Goal: Task Accomplishment & Management: Manage account settings

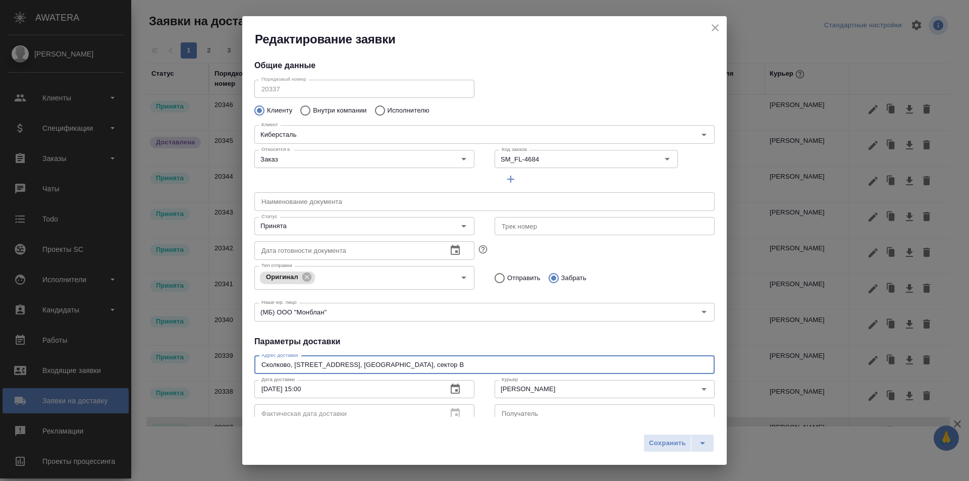
scroll to position [202, 0]
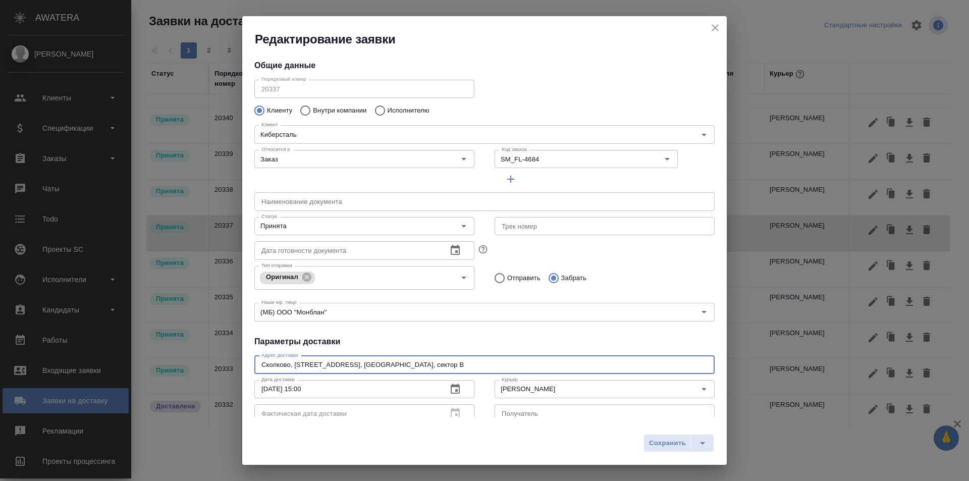
click at [710, 26] on icon "close" at bounding box center [715, 28] width 12 height 12
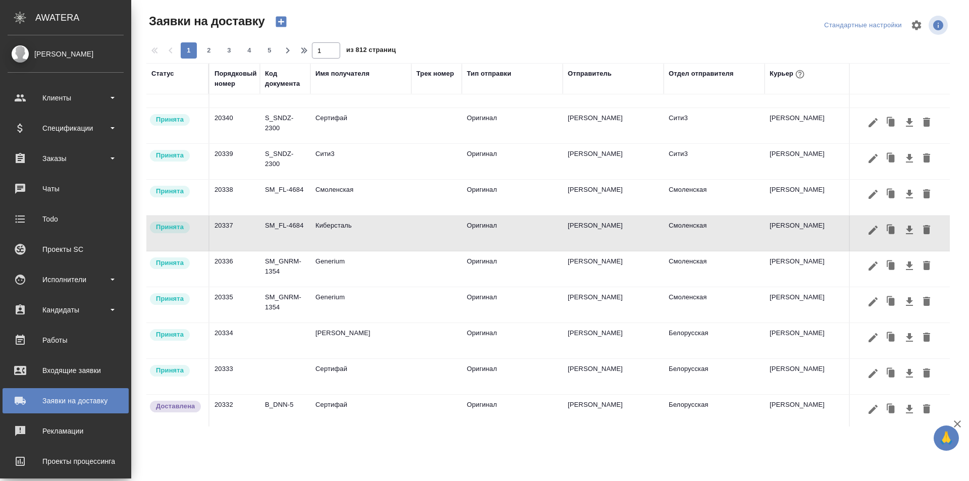
click at [518, 28] on div at bounding box center [552, 25] width 271 height 24
click at [79, 406] on div "Заявки на доставку" at bounding box center [66, 400] width 116 height 15
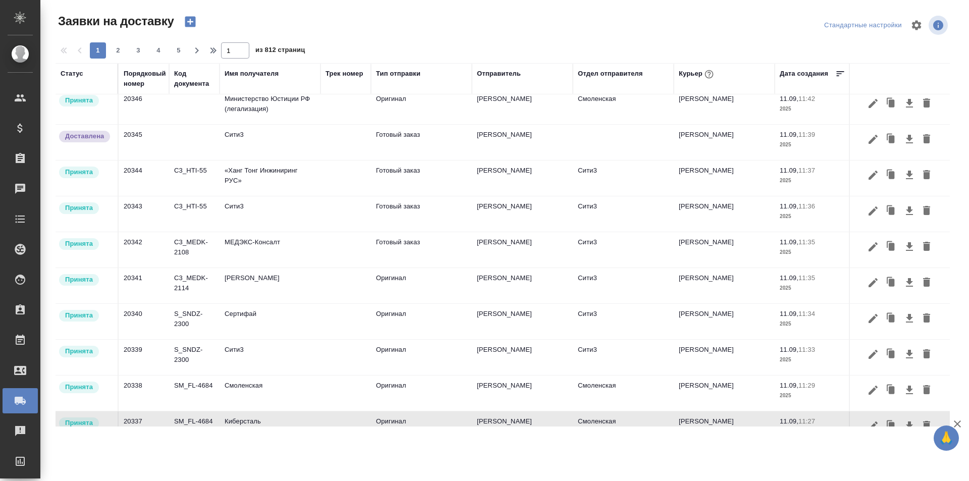
scroll to position [0, 0]
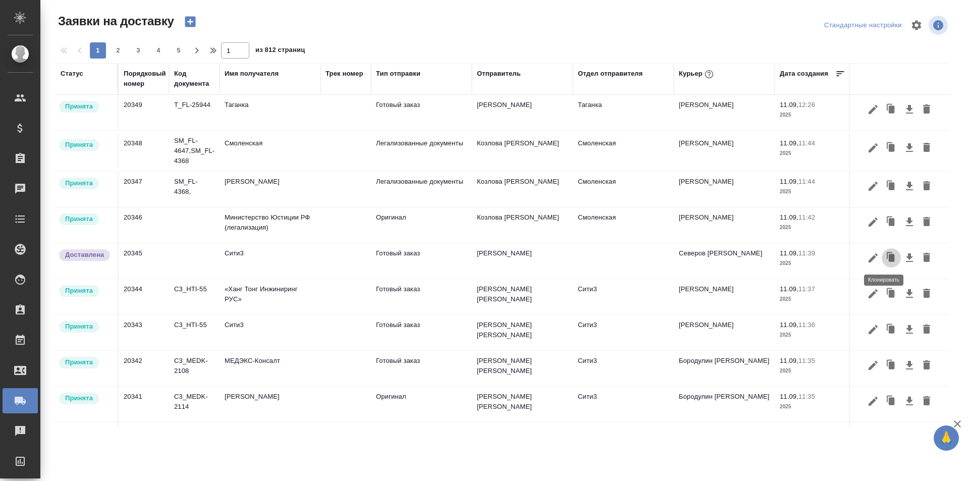
click at [889, 261] on icon "button" at bounding box center [892, 258] width 6 height 8
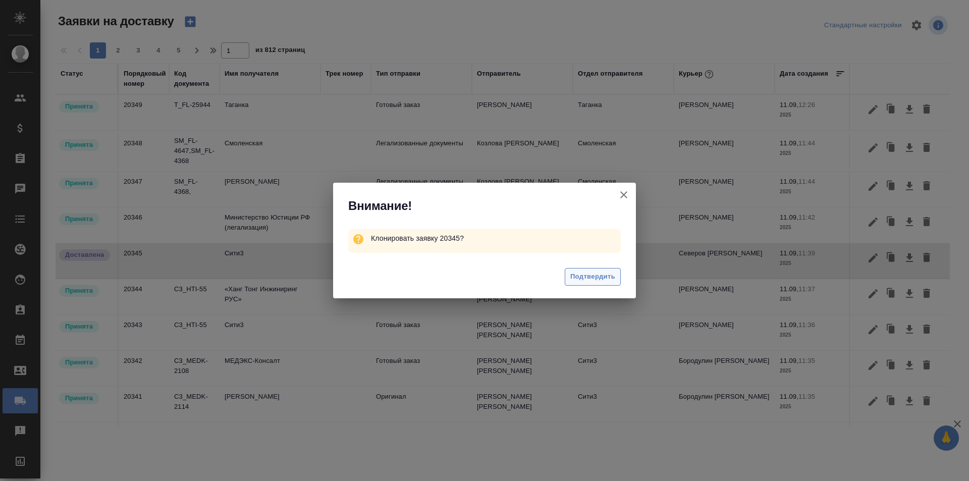
click at [586, 278] on span "Подтвердить" at bounding box center [592, 277] width 45 height 12
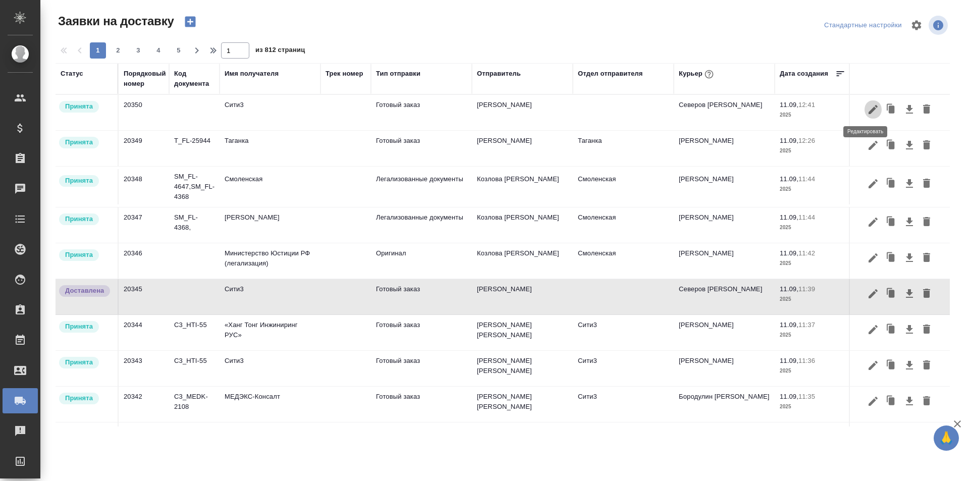
click at [870, 110] on icon "button" at bounding box center [873, 109] width 12 height 12
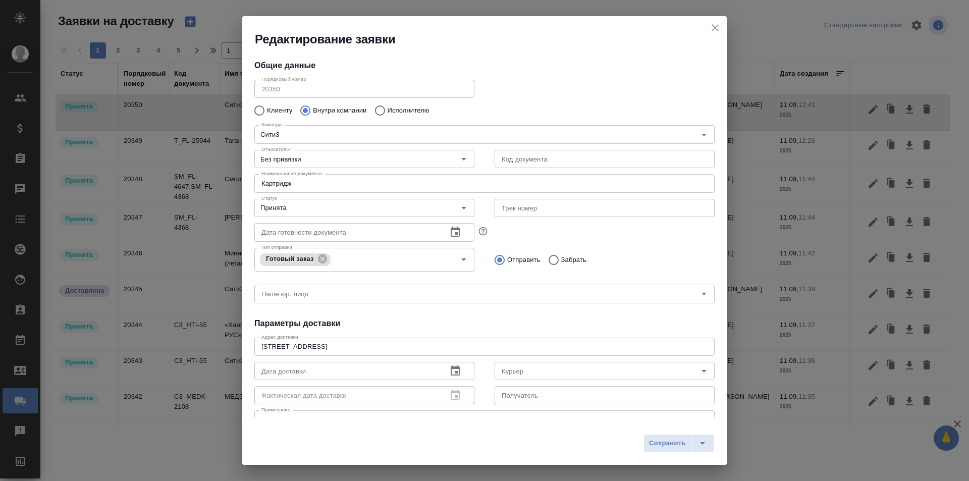
type input "[PERSON_NAME]"
click at [343, 187] on input "Картридж" at bounding box center [484, 183] width 460 height 18
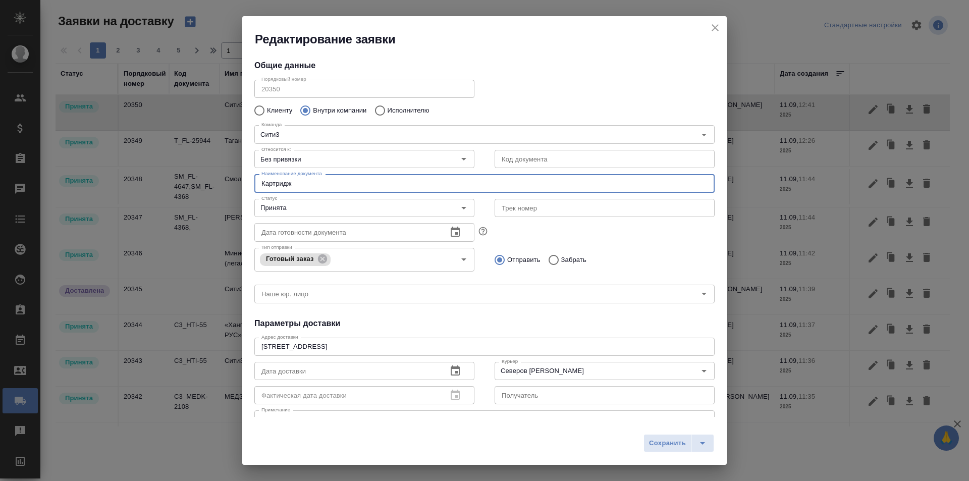
click at [343, 187] on input "Картридж" at bounding box center [484, 183] width 460 height 18
paste input "от Северокавказского университета"
type input "Письмо от Северокавказского университета"
click at [329, 210] on input "Принята" at bounding box center [347, 208] width 180 height 12
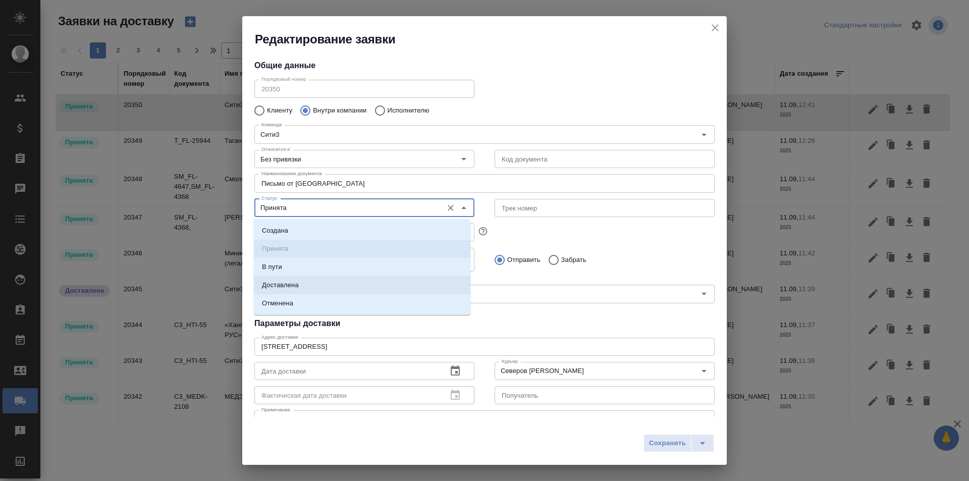
click at [314, 282] on li "Доставлена" at bounding box center [362, 285] width 217 height 18
type input "Доставлена"
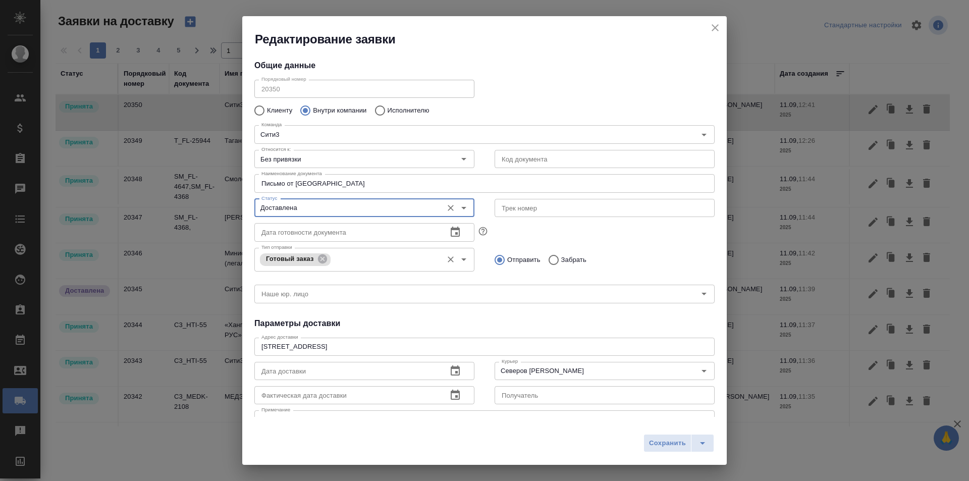
click at [363, 263] on input "Тип отправки" at bounding box center [385, 259] width 104 height 12
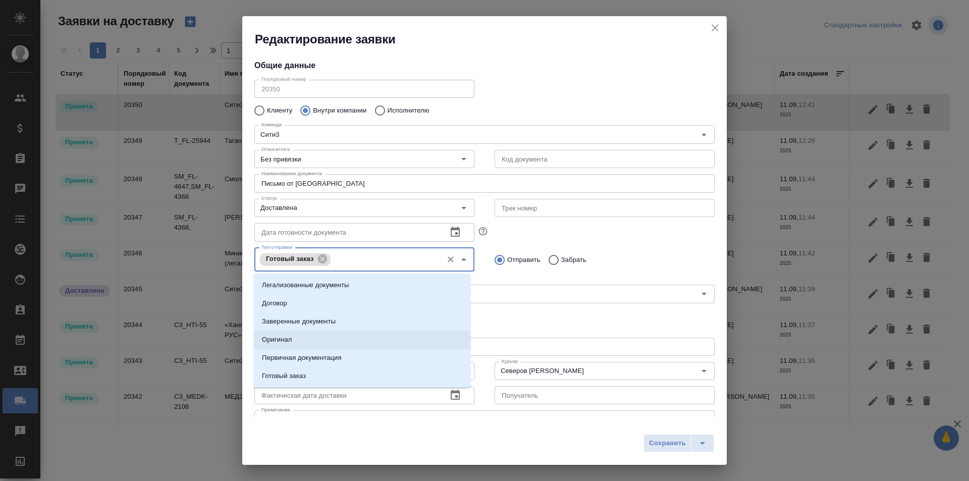
click at [303, 342] on li "Оригинал" at bounding box center [362, 340] width 217 height 18
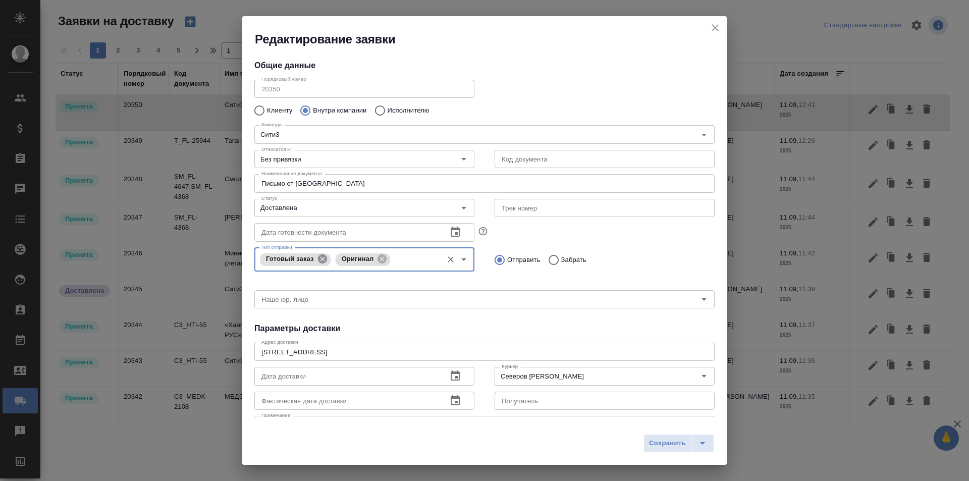
click at [324, 262] on icon at bounding box center [321, 258] width 9 height 9
click at [351, 292] on input "Наше юр. лицо" at bounding box center [467, 294] width 420 height 12
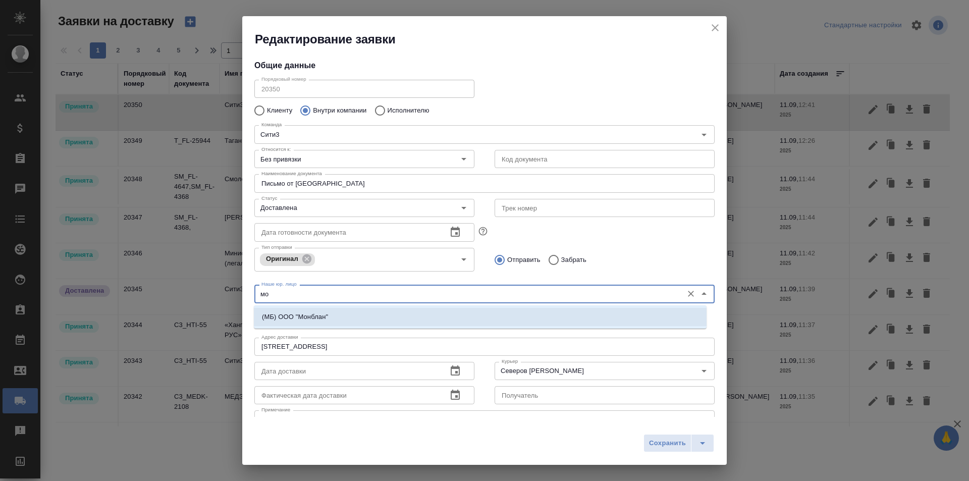
click at [330, 309] on li "(МБ) ООО "Монблан"" at bounding box center [480, 317] width 453 height 18
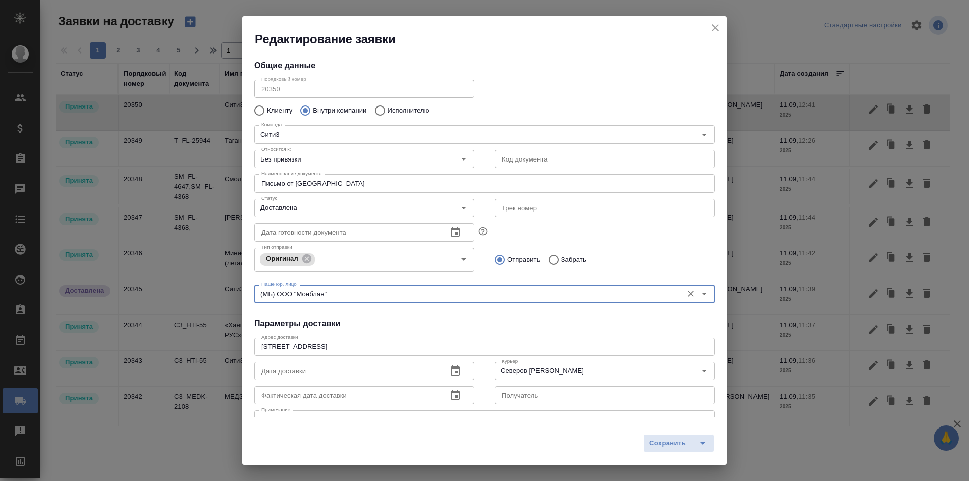
type input "(МБ) ООО "Монблан""
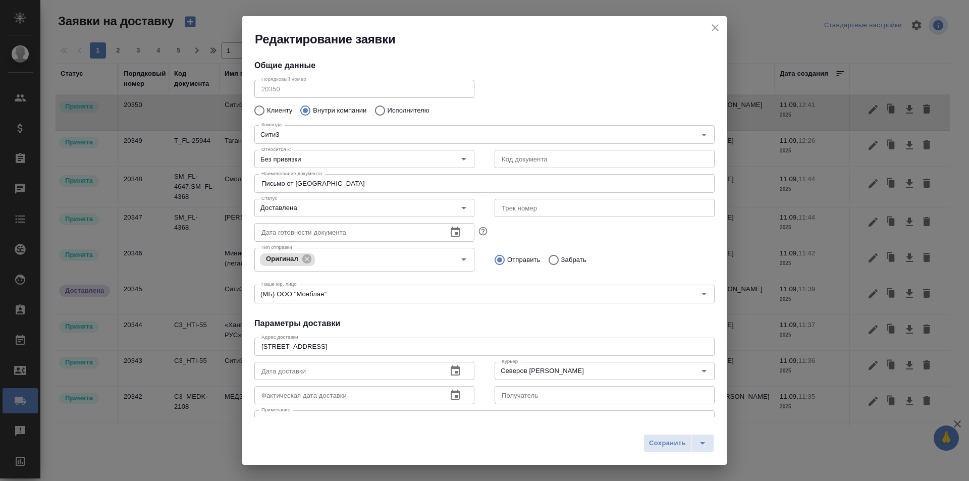
click at [348, 144] on div "Относится к: Без привязки Относится к:" at bounding box center [364, 158] width 240 height 44
click at [344, 126] on div "Сити3 Команда" at bounding box center [484, 134] width 460 height 18
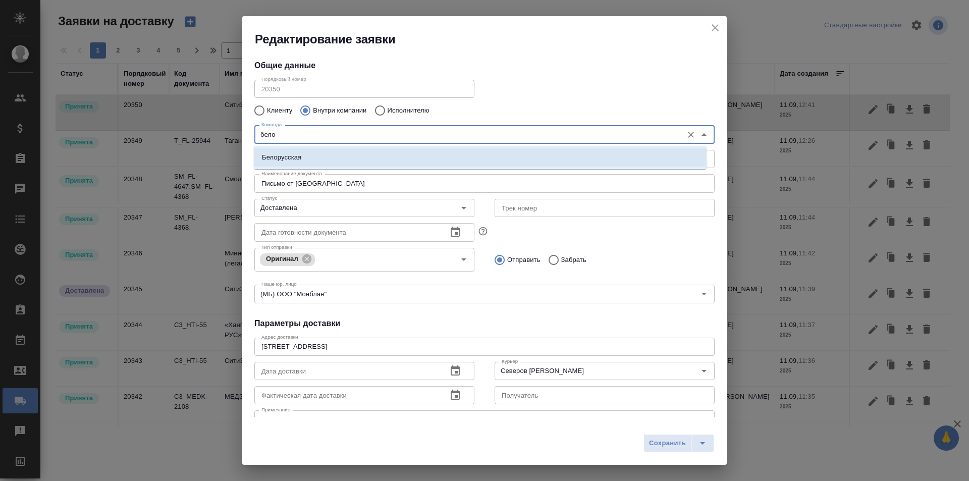
click at [336, 161] on li "Белорусская" at bounding box center [480, 157] width 453 height 18
type input "Белорусская"
type textarea "1-ая Тверская-Ямская, д. 29 стр. 1, этаж 2, офис 17"
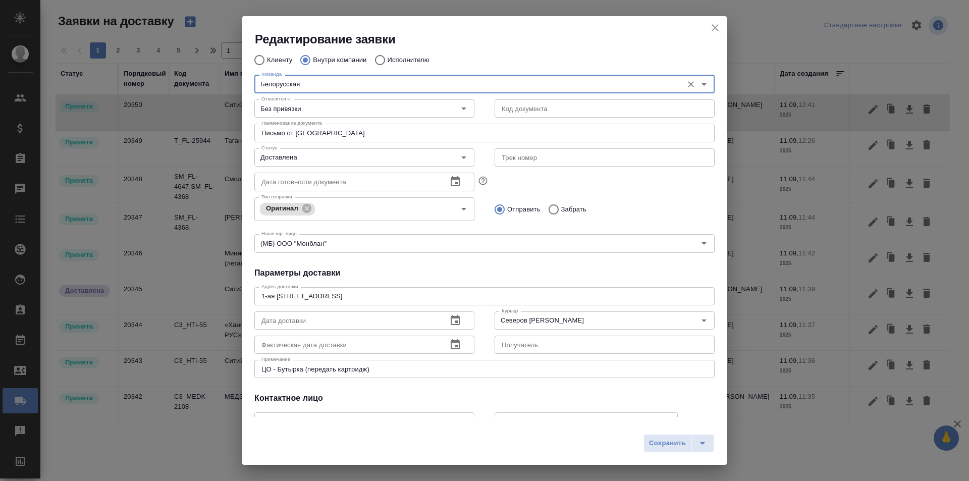
scroll to position [101, 0]
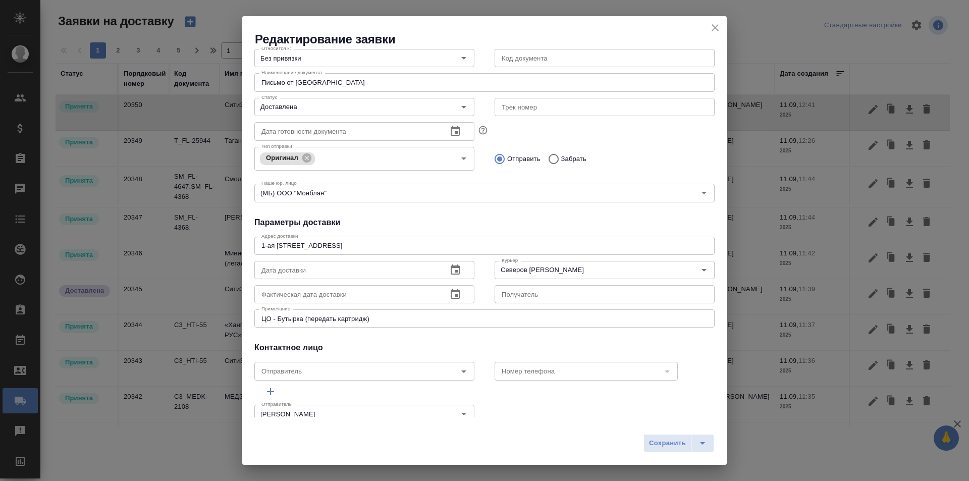
type input "Белорусская"
click at [290, 315] on textarea "ЦО - Бутырка (передать картридж)" at bounding box center [484, 319] width 446 height 8
click at [337, 317] on textarea "ЦО - Белка (передать картридж)" at bounding box center [484, 319] width 446 height 8
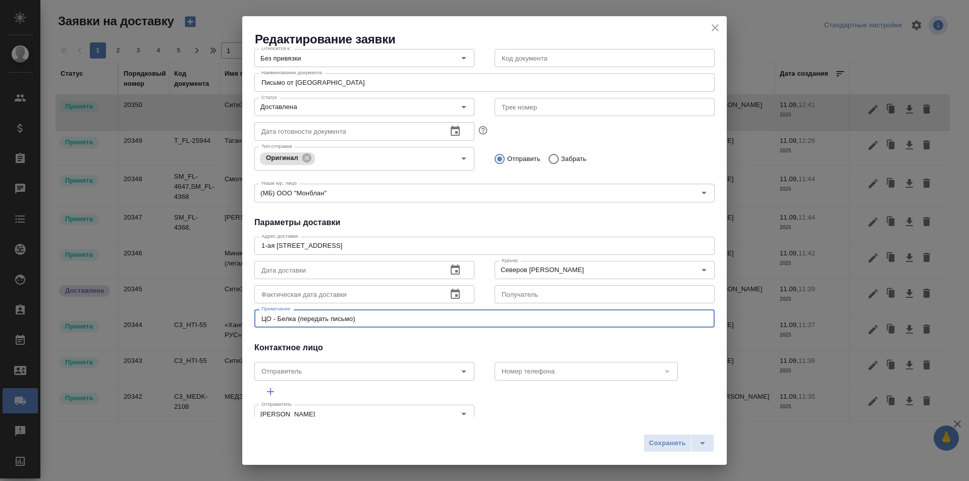
type textarea "ЦО - Белка (передать письмо)"
click at [406, 212] on div "Общие данные Порядковый номер 20350 Порядковый номер Клиенту Внутри компании Ис…" at bounding box center [484, 231] width 485 height 369
click at [458, 296] on button "button" at bounding box center [455, 294] width 24 height 24
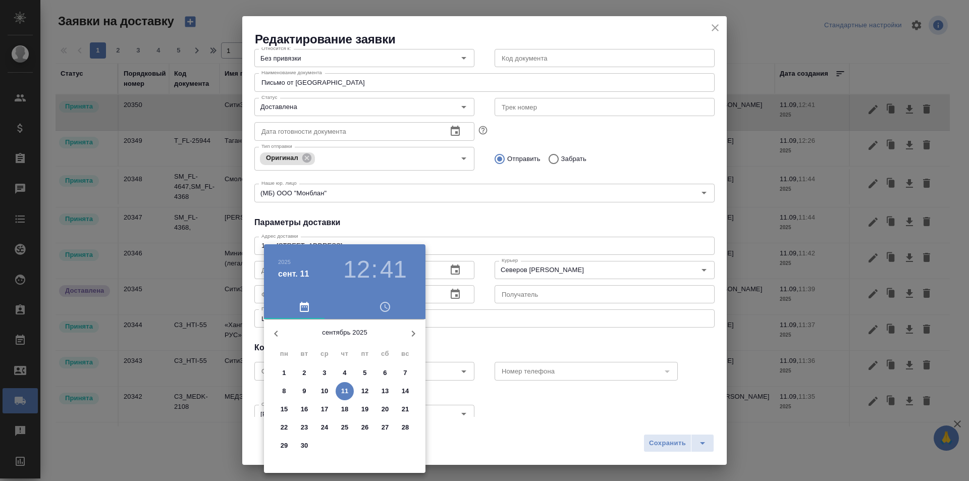
click at [352, 390] on span "11" at bounding box center [345, 391] width 18 height 10
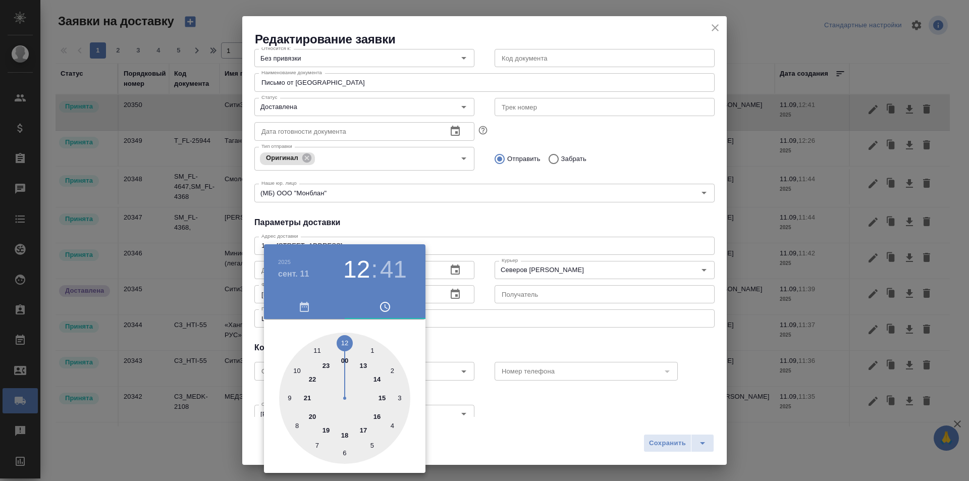
click at [347, 339] on div at bounding box center [344, 398] width 131 height 131
click at [385, 360] on div at bounding box center [344, 398] width 131 height 131
type input "11.09.2025 12:08"
click at [471, 338] on div at bounding box center [484, 240] width 969 height 481
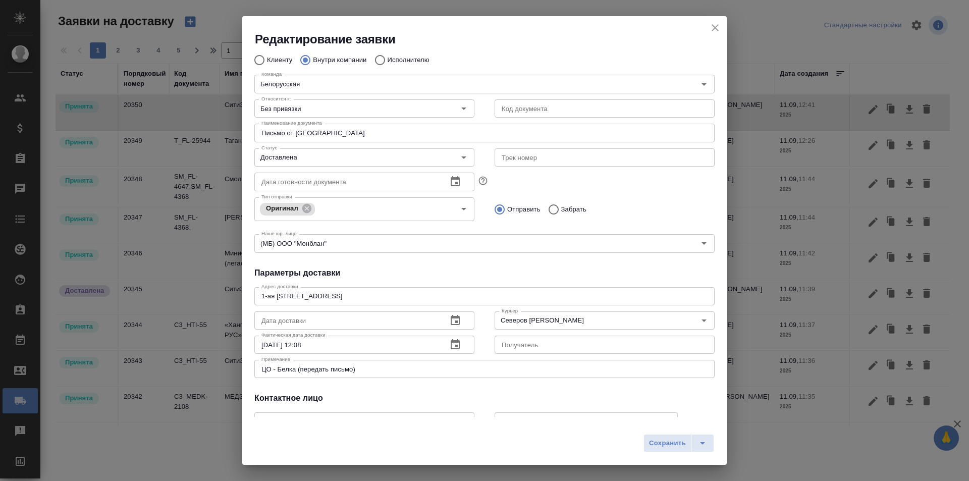
scroll to position [0, 0]
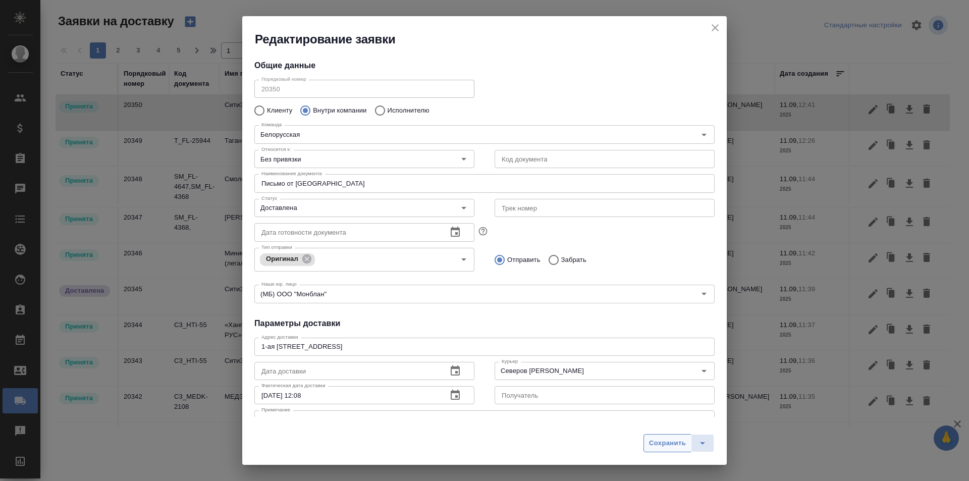
click at [669, 444] on span "Сохранить" at bounding box center [667, 444] width 37 height 12
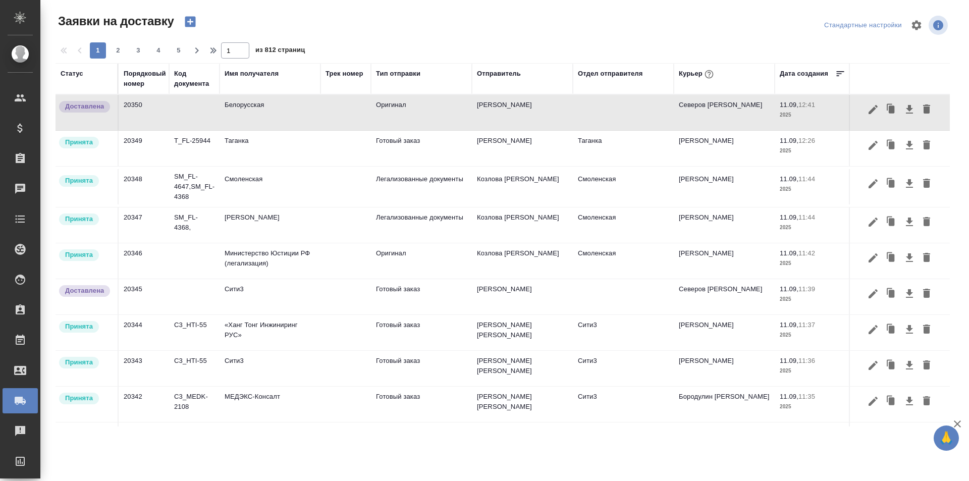
click at [695, 46] on div "1 2 3 4 5 1 из 812 страниц" at bounding box center [507, 50] width 903 height 16
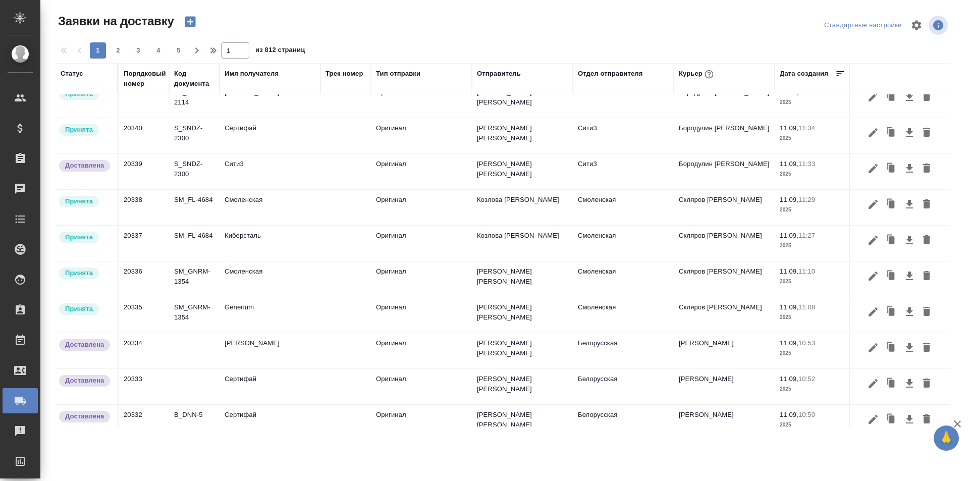
scroll to position [325, 0]
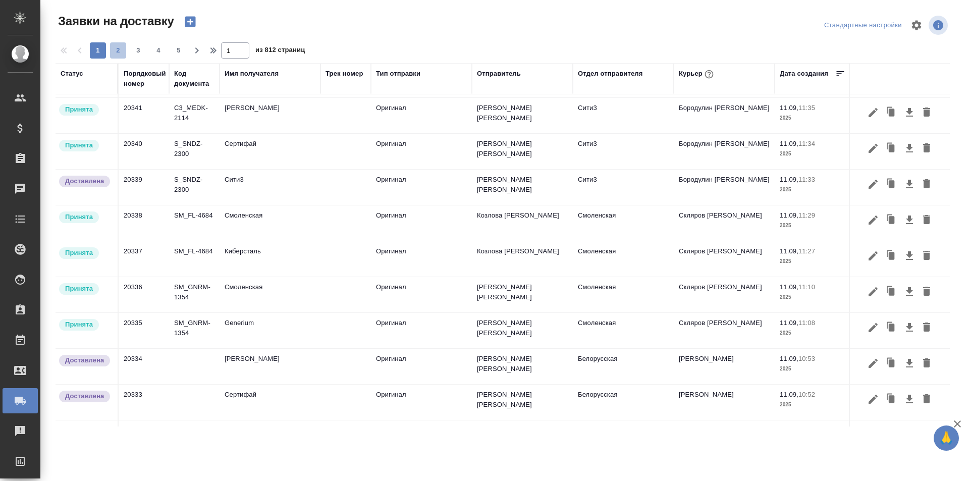
click at [115, 48] on span "2" at bounding box center [118, 50] width 16 height 10
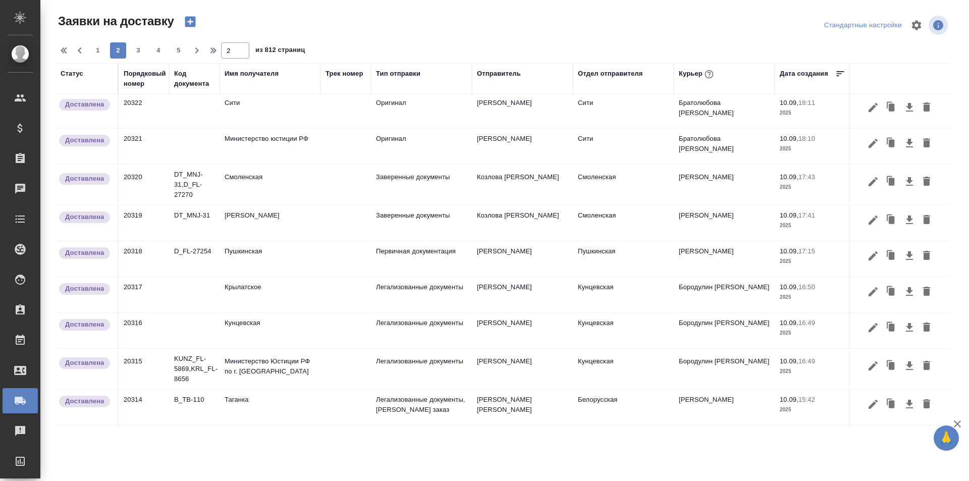
scroll to position [0, 0]
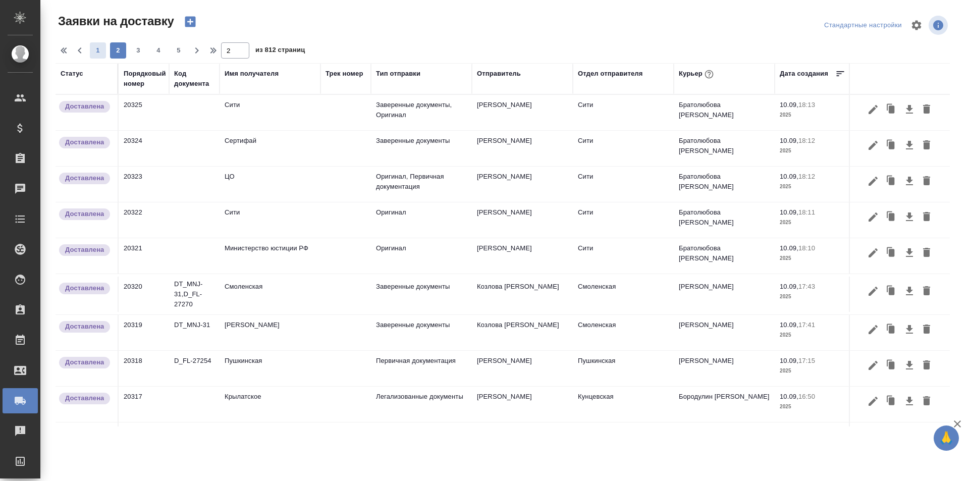
click at [102, 51] on span "1" at bounding box center [98, 50] width 16 height 10
type input "1"
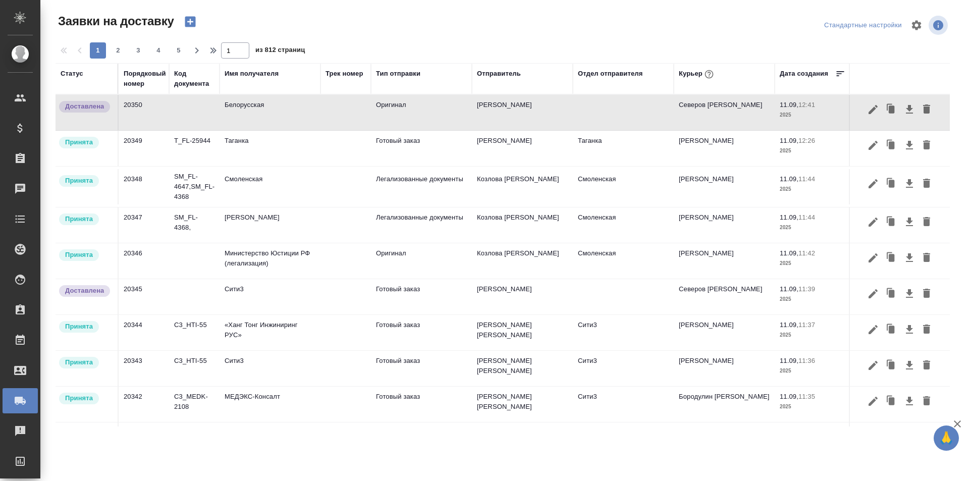
click at [145, 75] on div "Порядковый номер" at bounding box center [145, 79] width 42 height 20
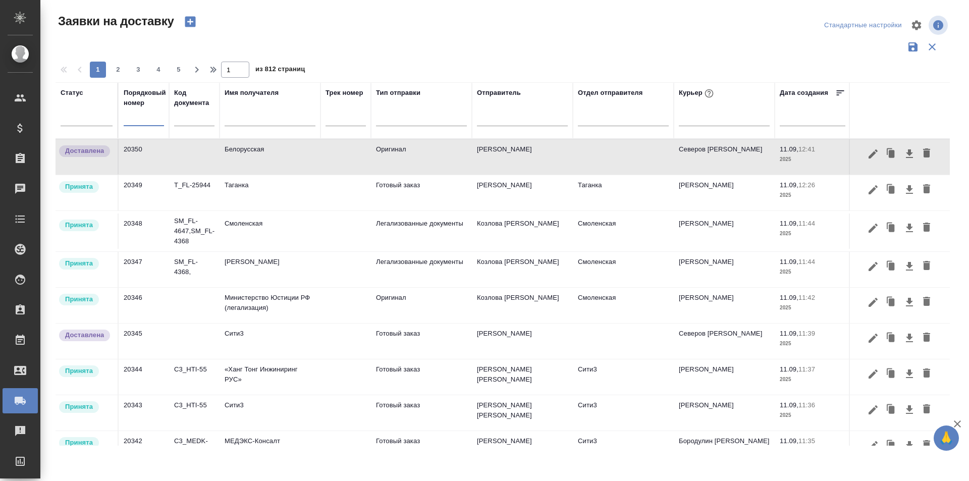
click at [149, 118] on input "text" at bounding box center [144, 119] width 40 height 14
paste input "20263"
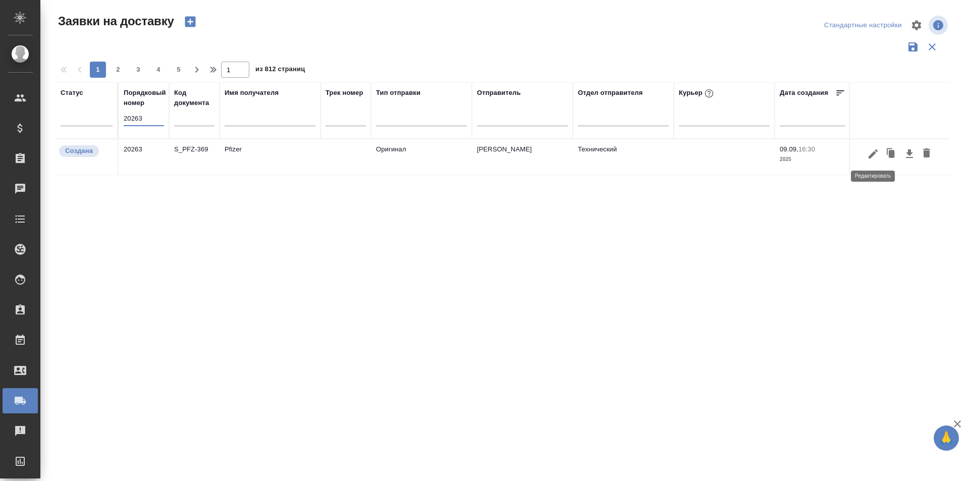
type input "20263"
click at [868, 157] on icon "button" at bounding box center [873, 154] width 12 height 12
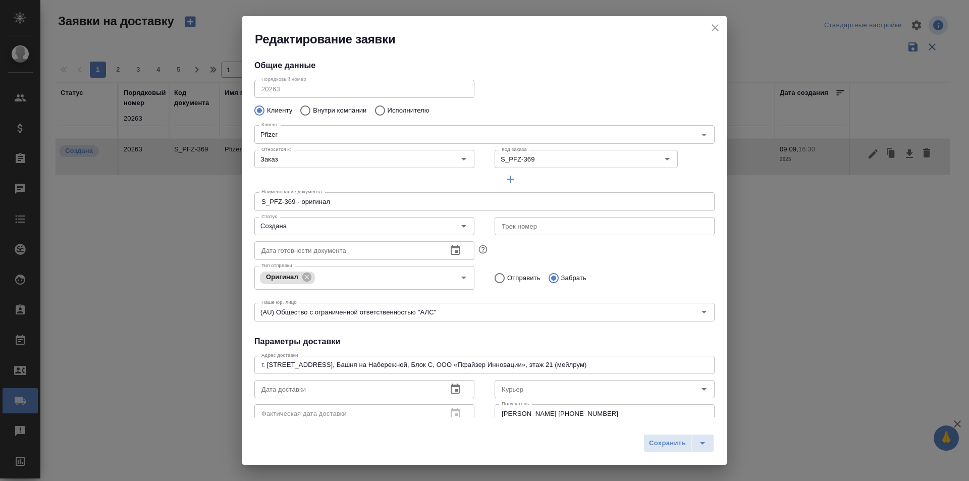
type input "Сныткина Юлия"
type input "+7 985 967 09 07"
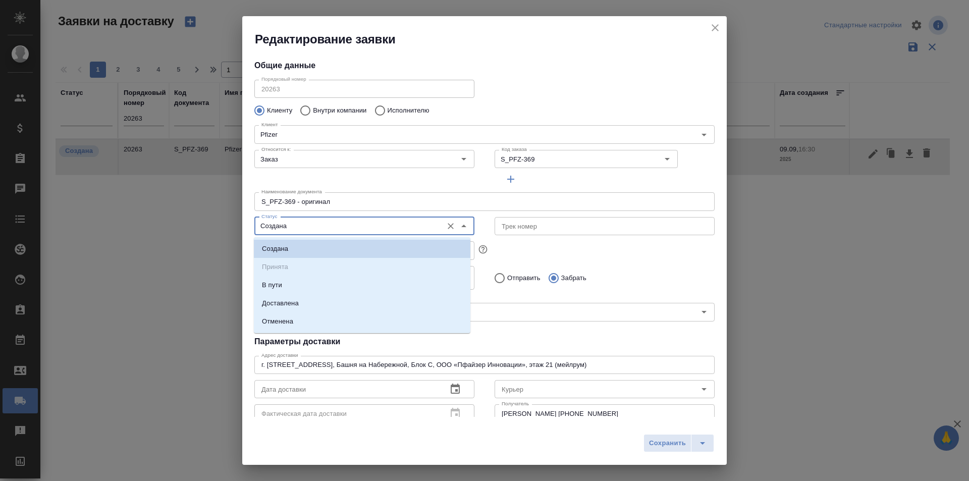
click at [359, 226] on input "Создана" at bounding box center [347, 226] width 180 height 12
click at [332, 297] on li "Доставлена" at bounding box center [362, 303] width 217 height 18
type input "Доставлена"
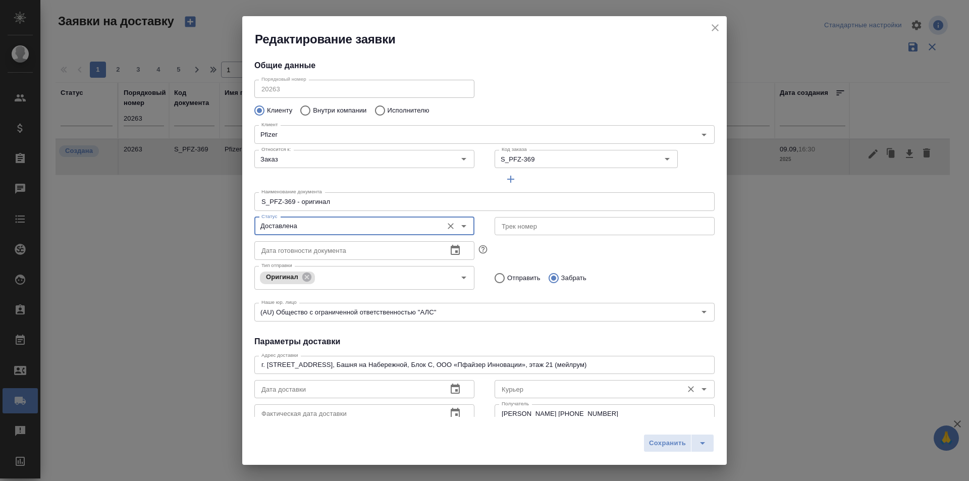
click at [500, 389] on input "Курьер" at bounding box center [588, 389] width 180 height 12
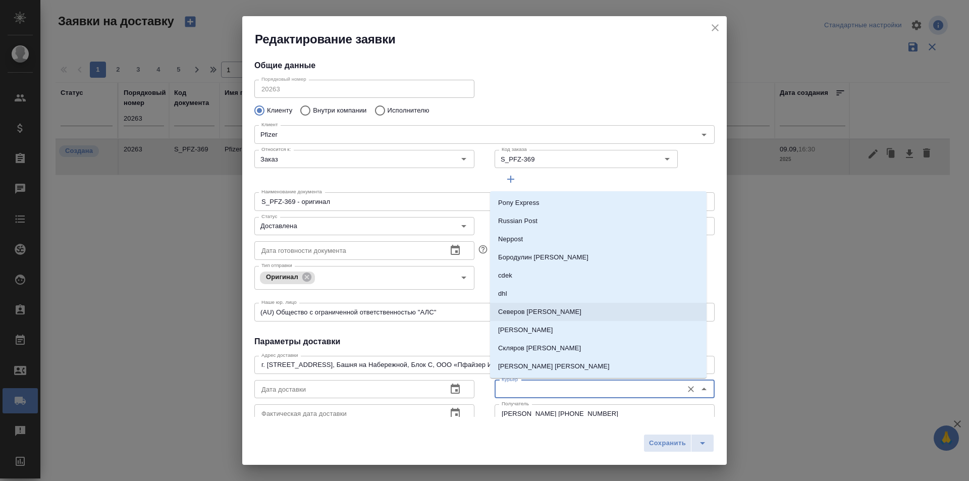
click at [532, 314] on p "[PERSON_NAME]" at bounding box center [539, 312] width 83 height 10
type input "[PERSON_NAME]"
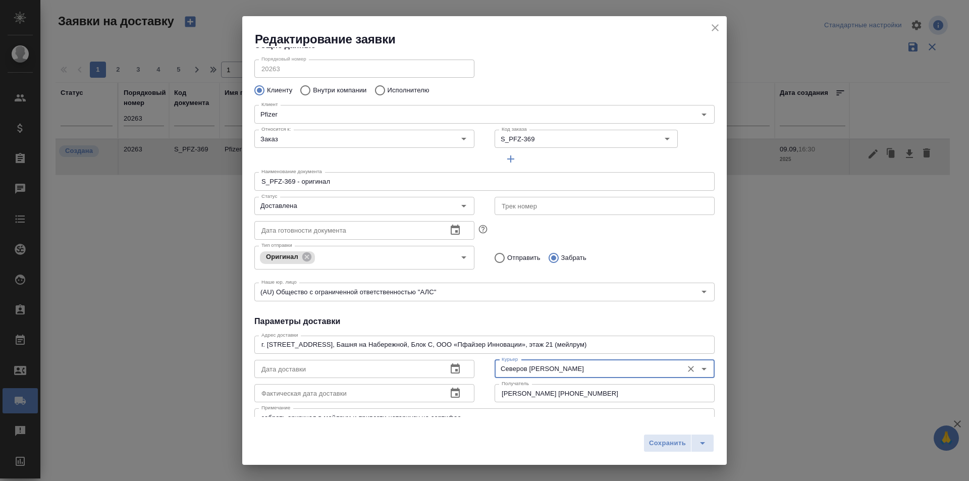
scroll to position [50, 0]
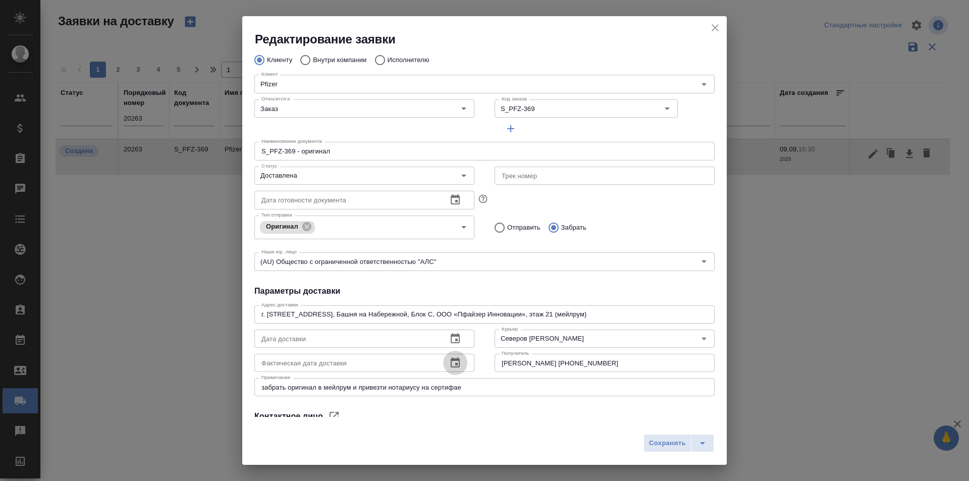
click at [451, 368] on icon "button" at bounding box center [455, 363] width 12 height 12
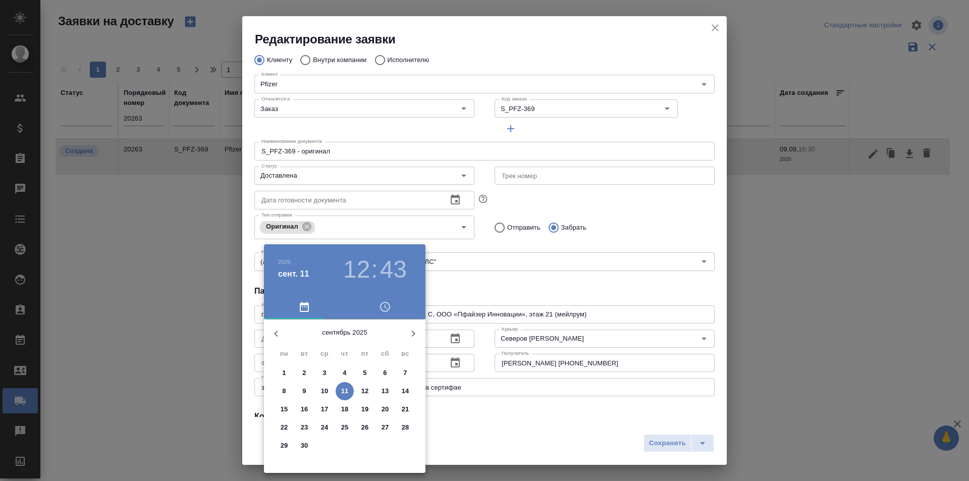
drag, startPoint x: 629, startPoint y: 419, endPoint x: 642, endPoint y: 426, distance: 14.2
click at [630, 419] on div at bounding box center [484, 240] width 969 height 481
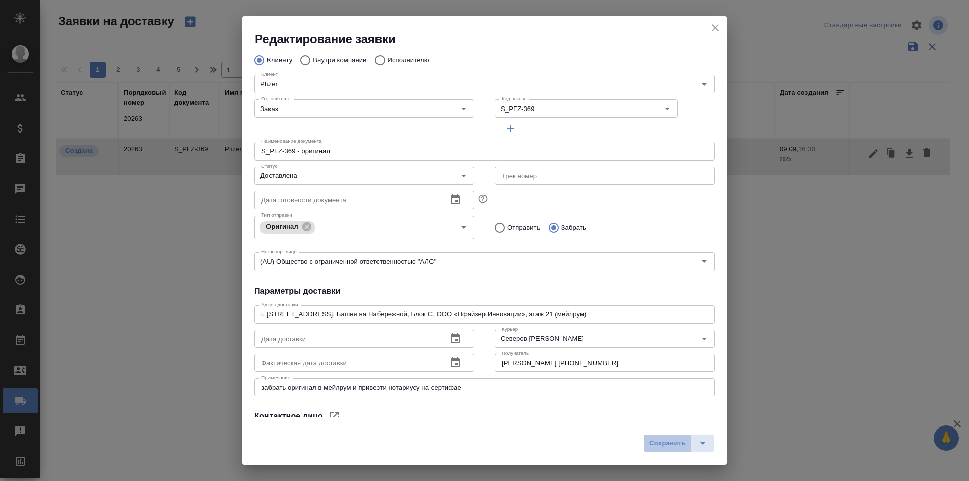
click at [657, 440] on span "Сохранить" at bounding box center [667, 444] width 37 height 12
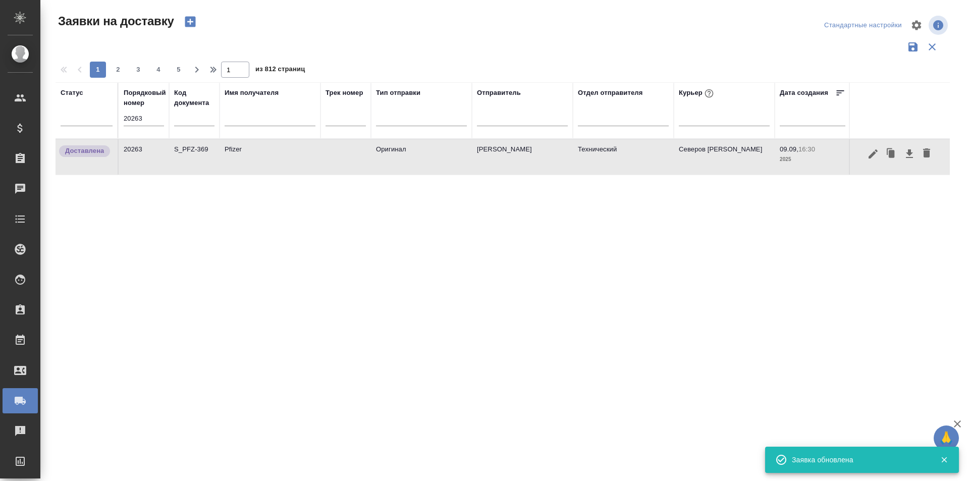
click at [133, 117] on input "20263" at bounding box center [144, 119] width 40 height 14
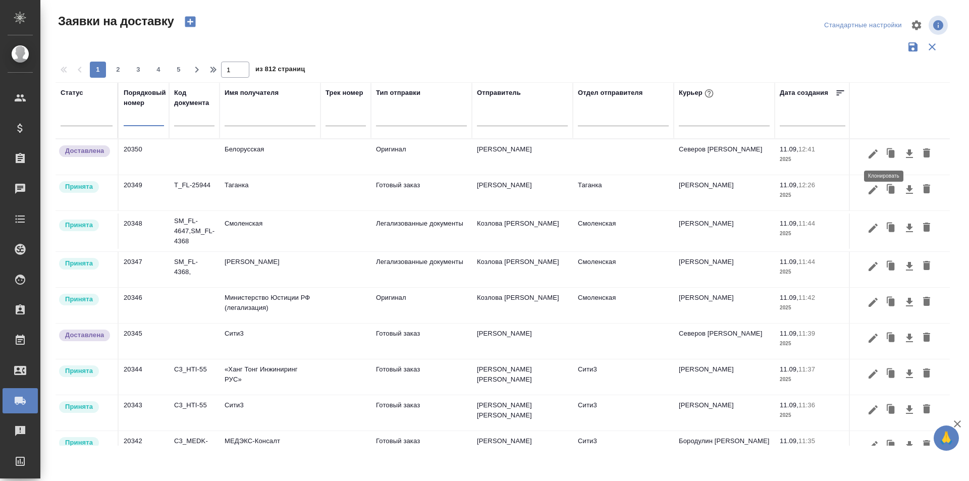
click at [884, 158] on icon "button" at bounding box center [891, 154] width 14 height 14
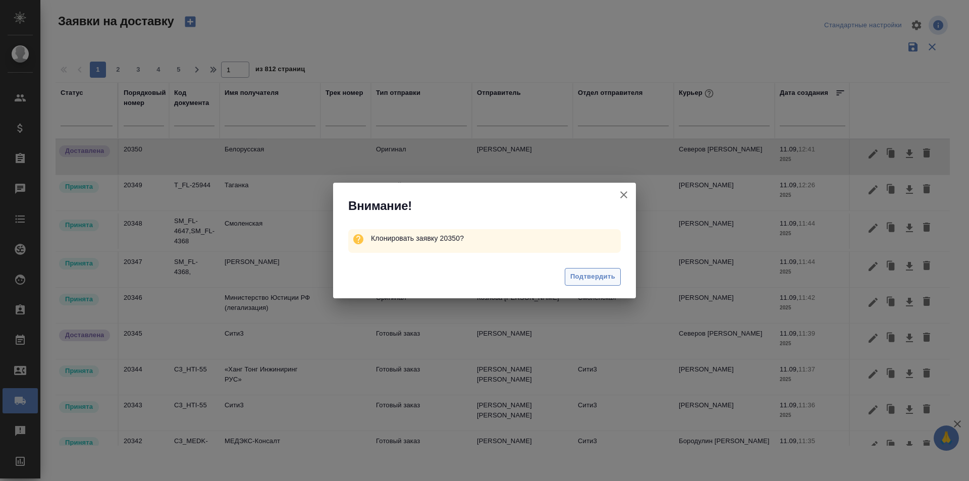
click at [586, 278] on span "Подтвердить" at bounding box center [592, 277] width 45 height 12
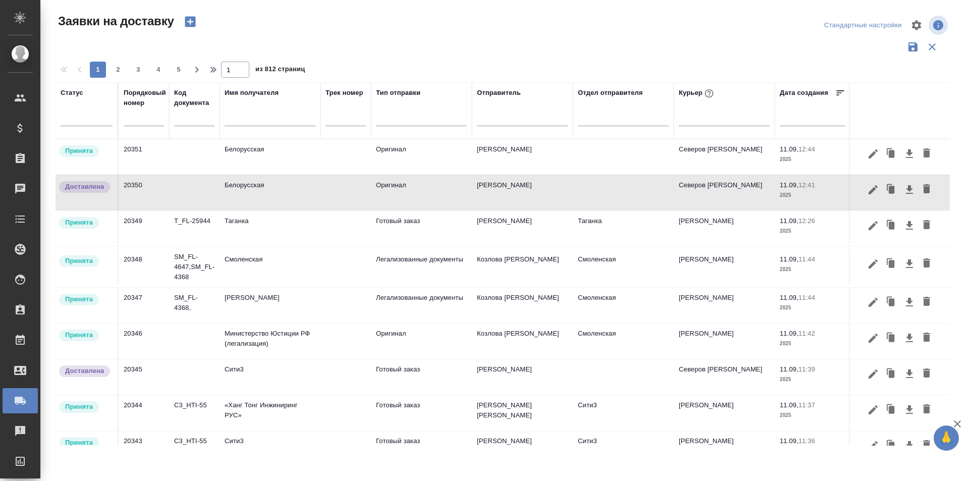
click at [867, 156] on icon "button" at bounding box center [873, 154] width 12 height 12
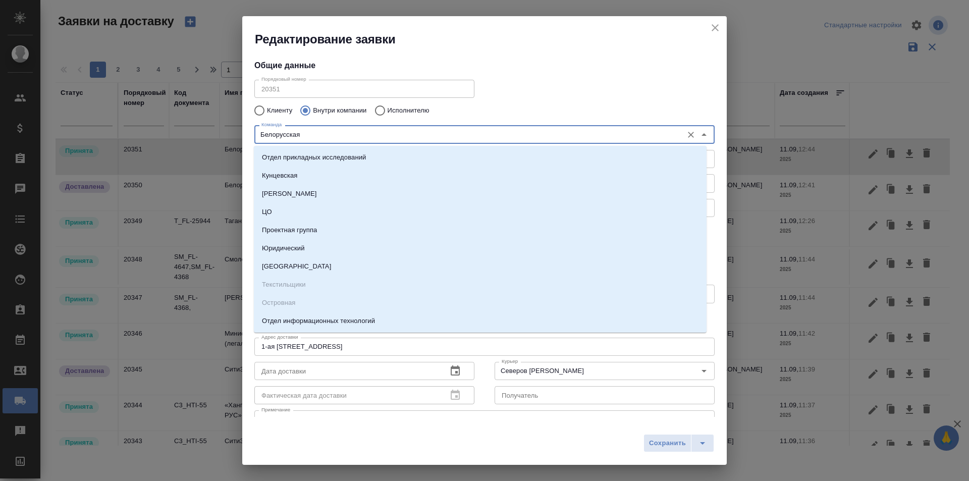
click at [354, 140] on input "Белорусская" at bounding box center [467, 134] width 420 height 12
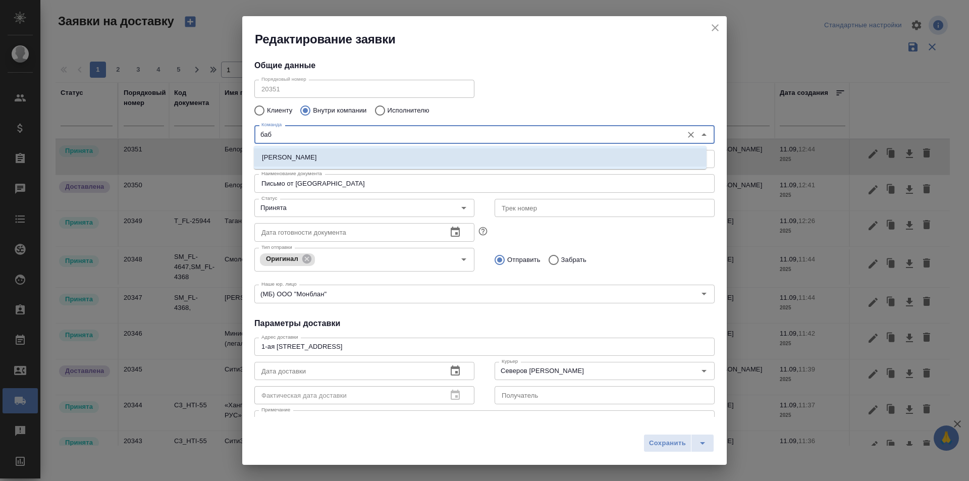
click at [347, 158] on li "Бабушкинская" at bounding box center [480, 157] width 453 height 18
type input "Бабушкинская"
type textarea "ул. Менжинского, д. 23, корп. 1"
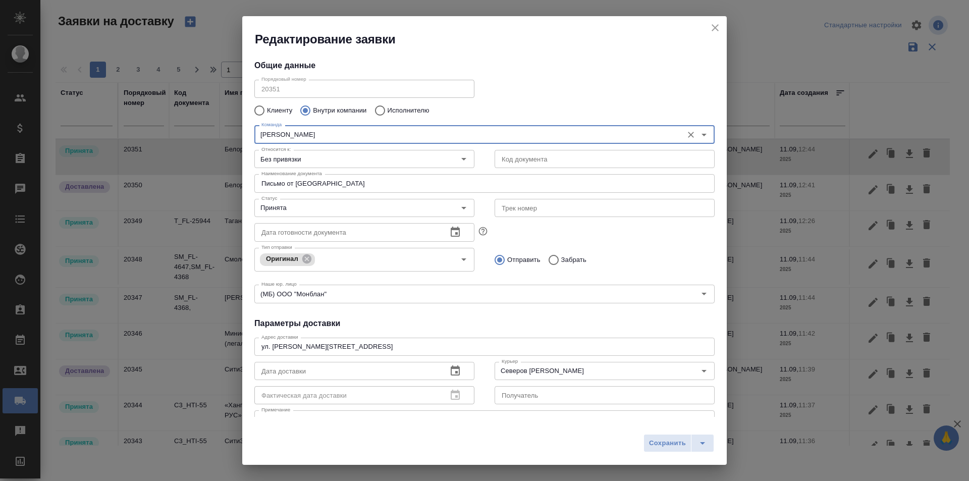
type input "Бабушкинская"
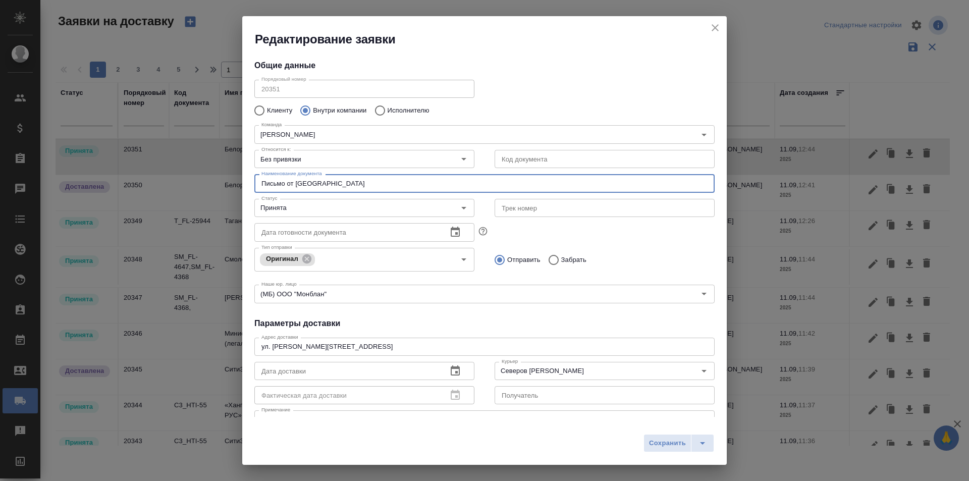
drag, startPoint x: 418, startPoint y: 185, endPoint x: 177, endPoint y: 185, distance: 241.8
click at [177, 185] on div "Редактирование заявки Общие данные Порядковый номер 20351 Порядковый номер Клие…" at bounding box center [484, 240] width 969 height 481
drag, startPoint x: 300, startPoint y: 183, endPoint x: 247, endPoint y: 181, distance: 52.5
click at [248, 181] on div "Наименование документа Передать документы из ЦО Наименование документа" at bounding box center [484, 182] width 481 height 44
type input "Документы из ЦО"
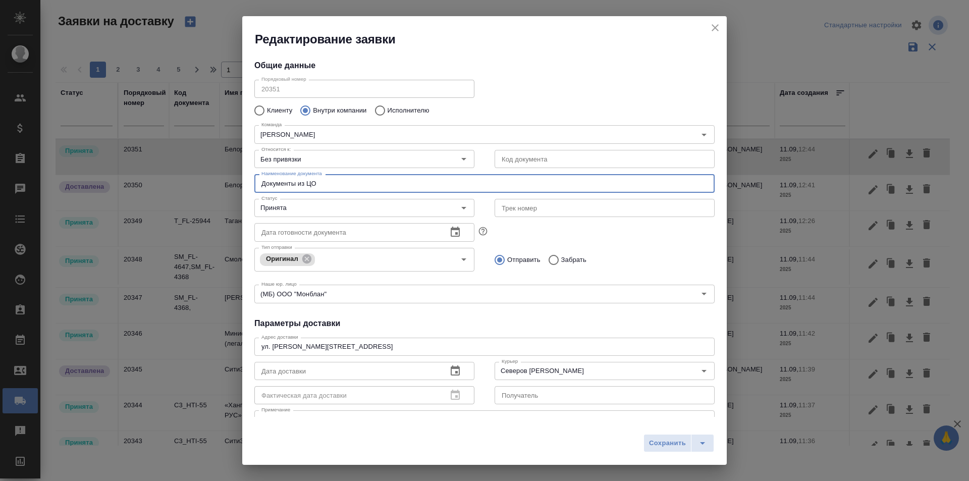
drag, startPoint x: 317, startPoint y: 183, endPoint x: 220, endPoint y: 183, distance: 97.4
click at [220, 183] on div "Редактирование заявки Общие данные Порядковый номер 20351 Порядковый номер Клие…" at bounding box center [484, 240] width 969 height 481
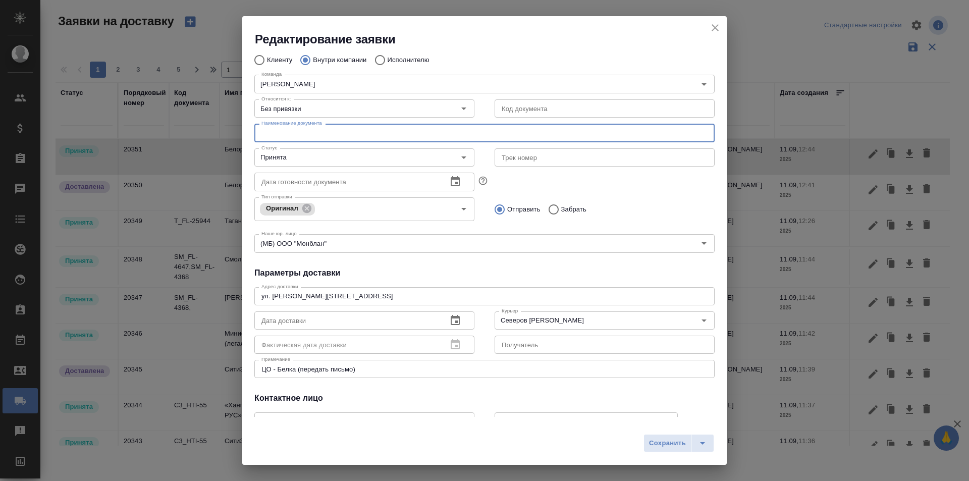
click at [286, 370] on textarea "ЦО - Белка (передать письмо)" at bounding box center [484, 369] width 446 height 8
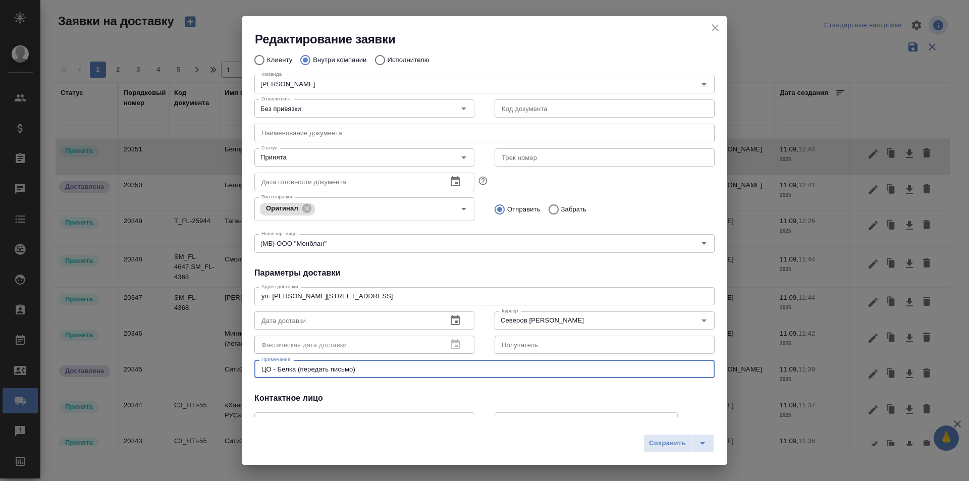
click at [286, 370] on textarea "ЦО - Белка (передать письмо)" at bounding box center [484, 369] width 446 height 8
click at [329, 370] on textarea "ЦО - Бабка (передать письмо)" at bounding box center [484, 369] width 446 height 8
click at [336, 368] on textarea "ЦО - Бабка (передать письмо)" at bounding box center [484, 369] width 446 height 8
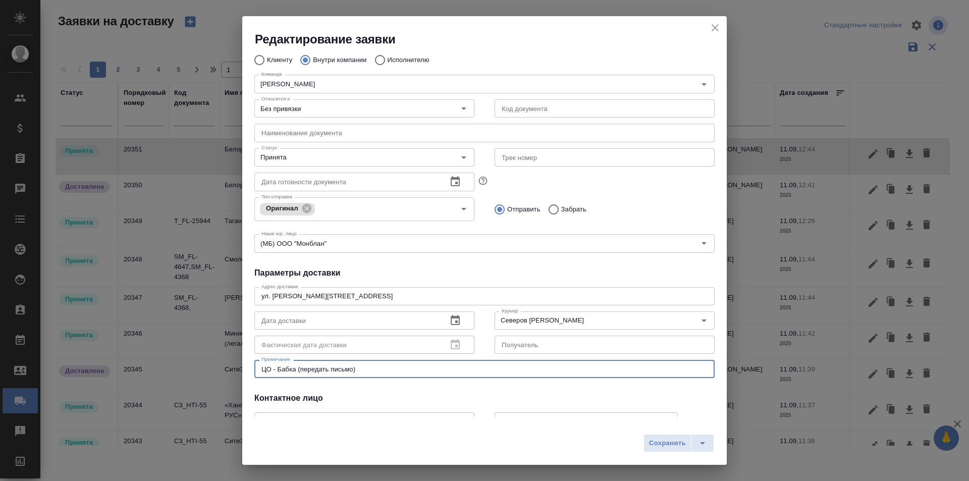
paste textarea "окументы из ЦО"
click at [340, 373] on textarea "ЦО - Бабка (передать Документы из ЦО)" at bounding box center [484, 369] width 446 height 8
type textarea "ЦО - Бабка (передать документы из ЦО)"
click at [492, 267] on h4 "Параметры доставки" at bounding box center [484, 273] width 460 height 12
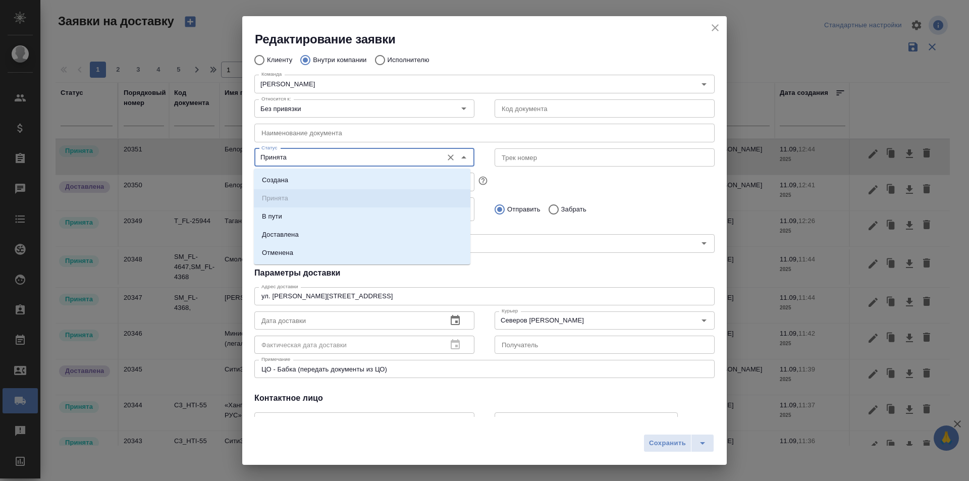
click at [304, 153] on input "Принята" at bounding box center [347, 157] width 180 height 12
click at [288, 236] on p "Доставлена" at bounding box center [280, 235] width 37 height 10
type input "Доставлена"
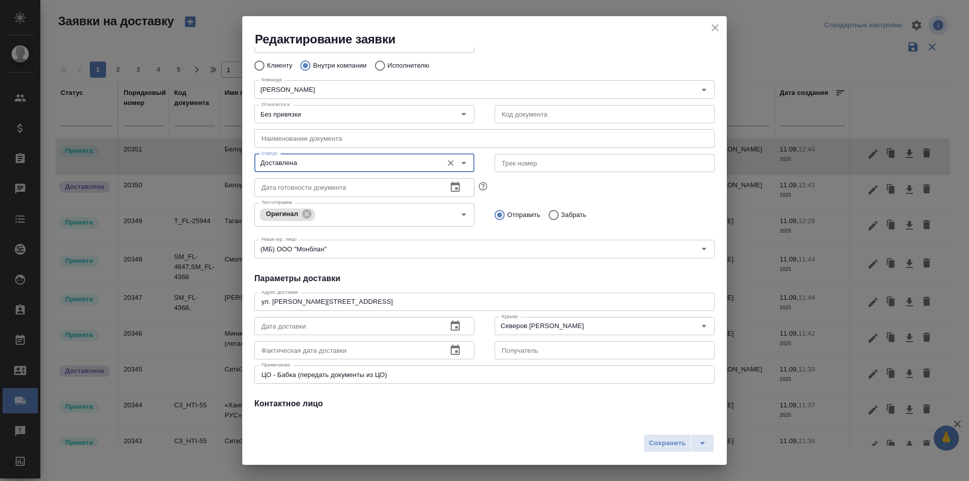
scroll to position [69, 0]
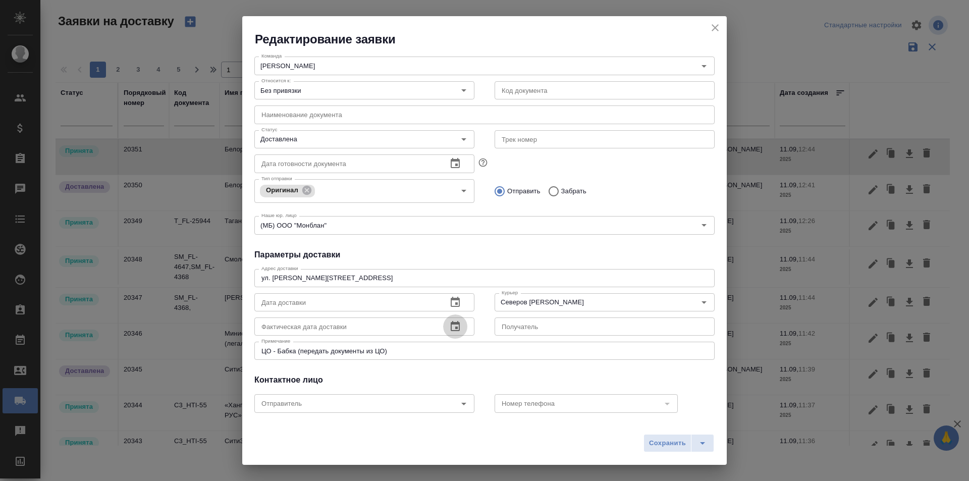
click at [450, 325] on icon "button" at bounding box center [455, 327] width 12 height 12
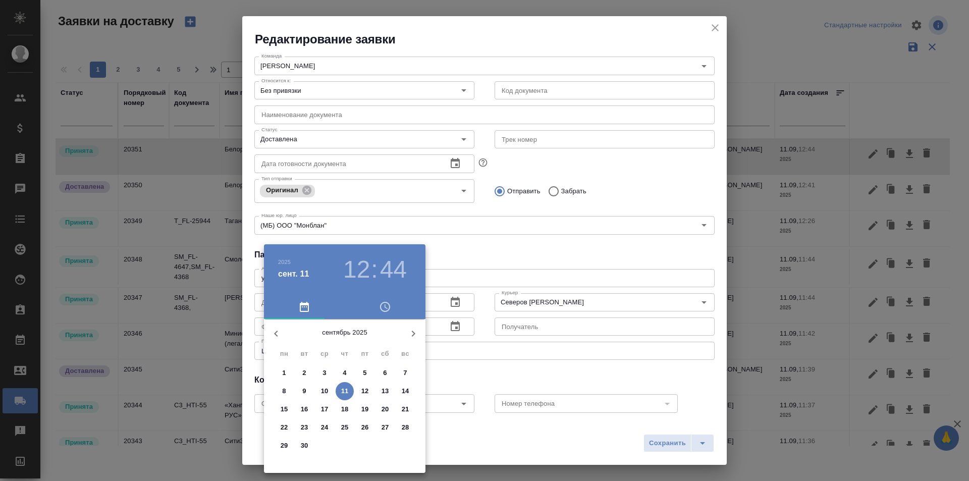
click at [349, 397] on button "11" at bounding box center [345, 391] width 18 height 18
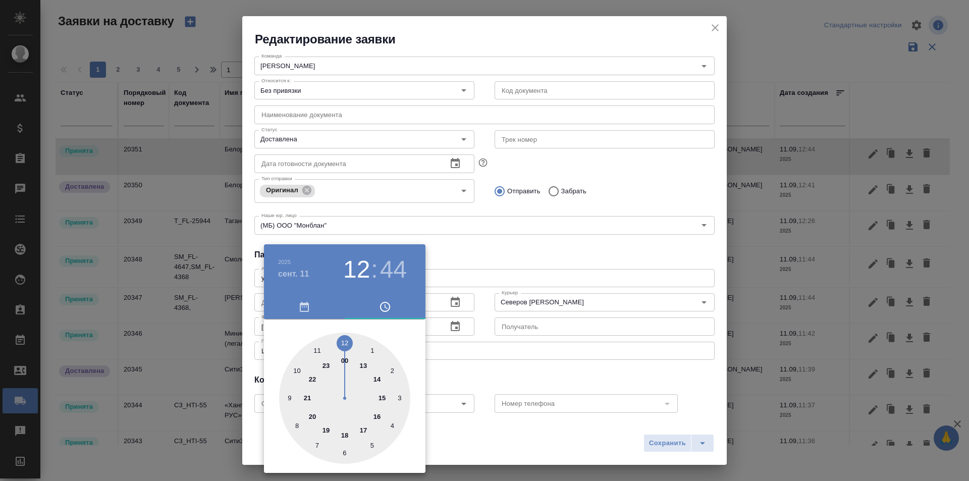
click at [364, 368] on div at bounding box center [344, 398] width 131 height 131
click at [399, 414] on div at bounding box center [344, 398] width 131 height 131
click at [366, 440] on div at bounding box center [344, 398] width 131 height 131
click at [357, 452] on div at bounding box center [344, 398] width 131 height 131
type input "11.09.2025 13:28"
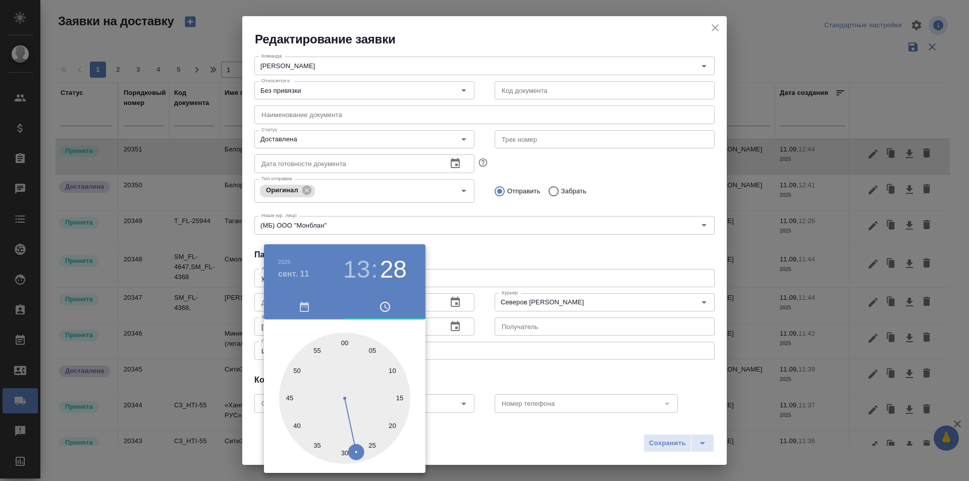
click at [597, 426] on div at bounding box center [484, 240] width 969 height 481
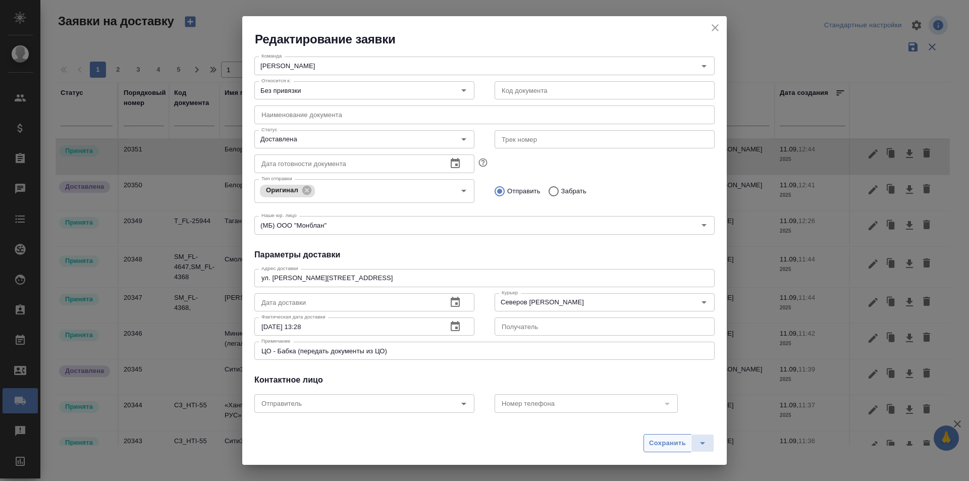
click at [659, 440] on span "Сохранить" at bounding box center [667, 444] width 37 height 12
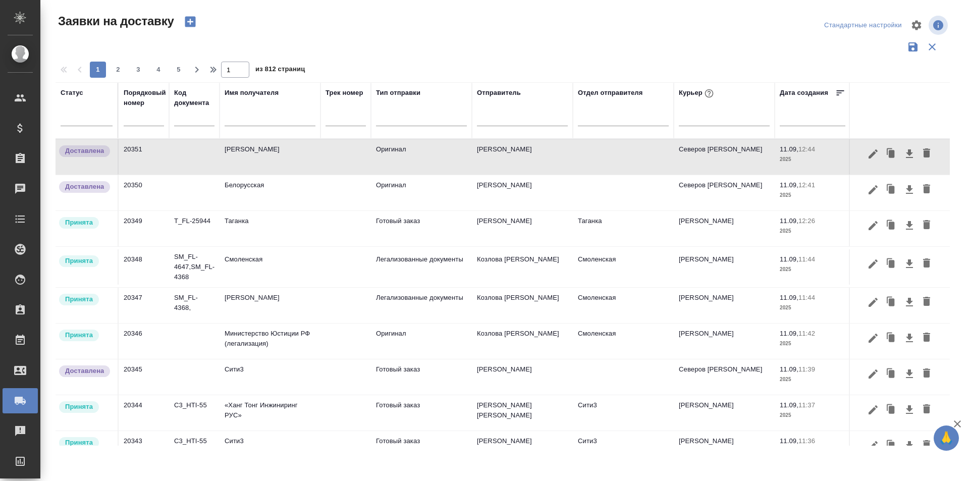
click at [138, 118] on input "text" at bounding box center [144, 119] width 40 height 14
paste input "20352"
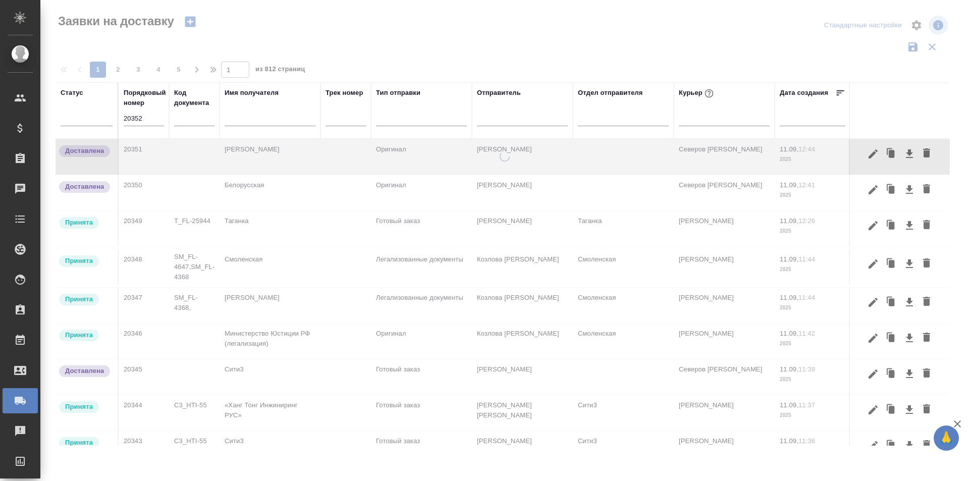
type input "20352"
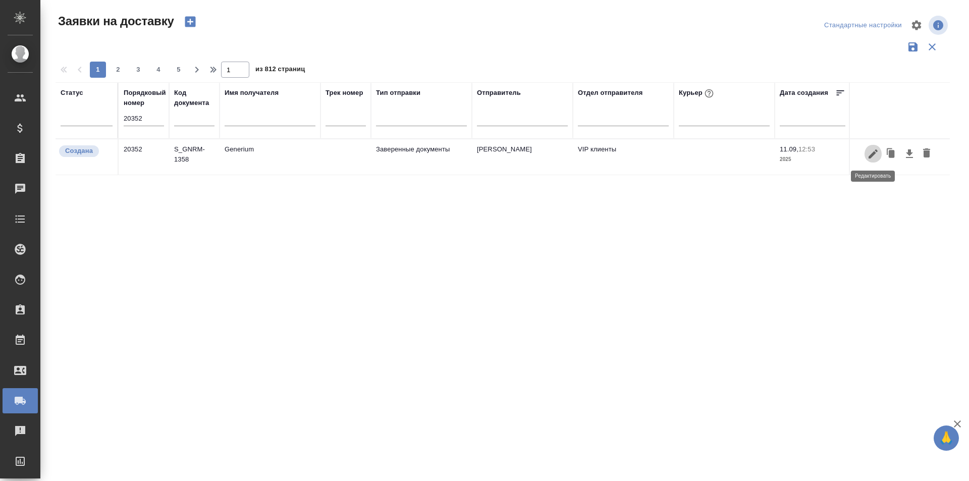
click at [876, 158] on icon "button" at bounding box center [873, 154] width 12 height 12
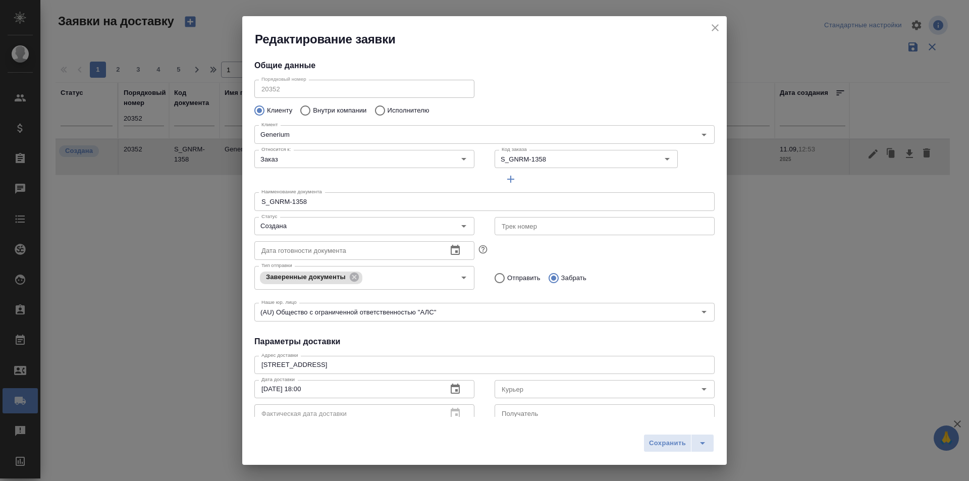
type input "Айдосов Чингис"
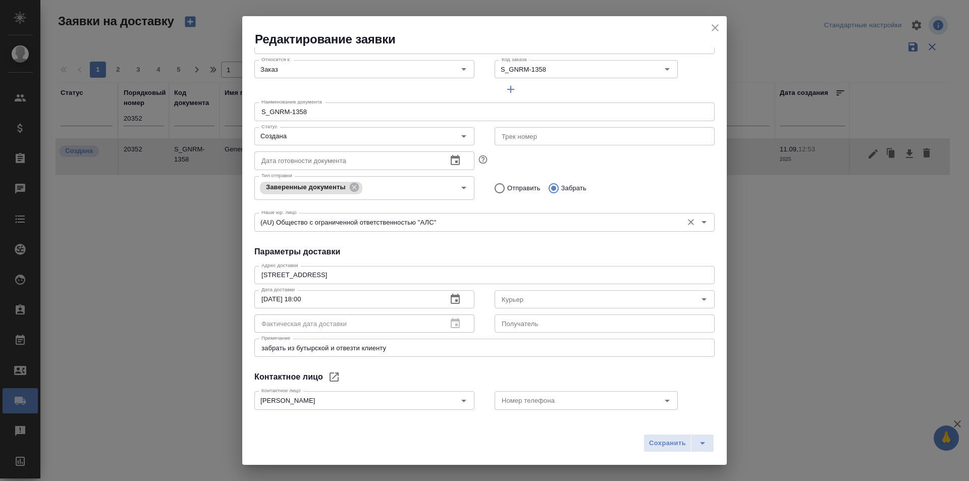
scroll to position [137, 0]
type input "Кабаргина Анна"
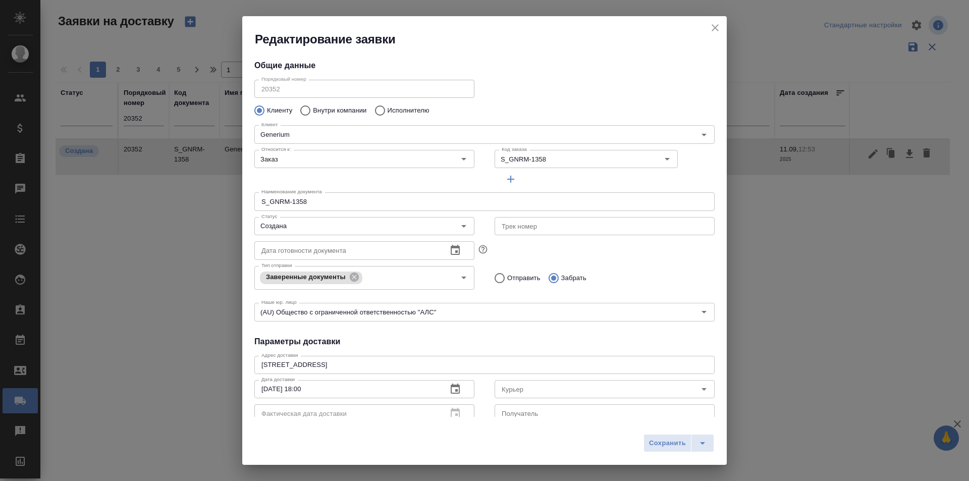
scroll to position [50, 0]
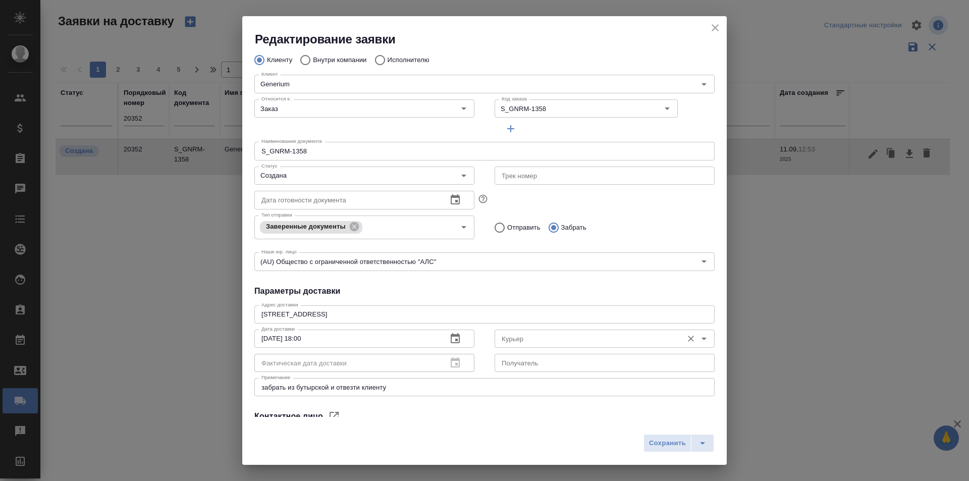
click at [532, 341] on input "Курьер" at bounding box center [588, 339] width 180 height 12
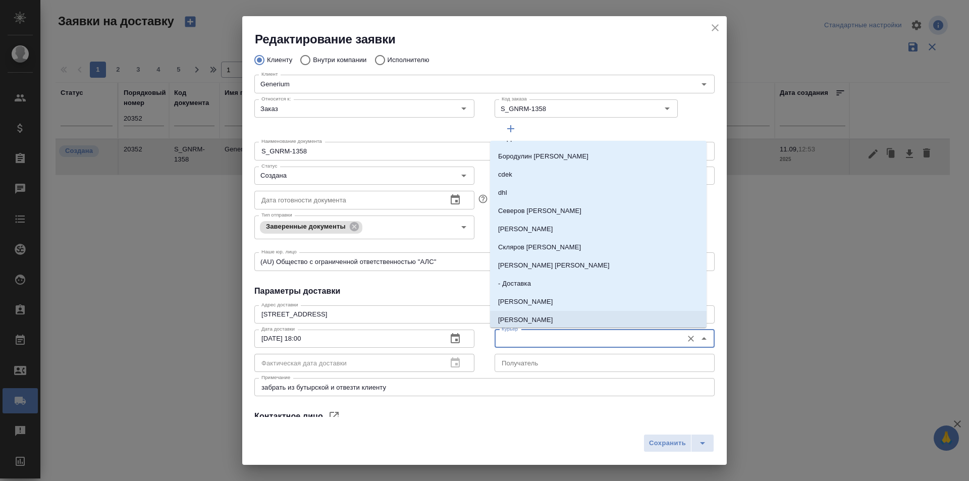
scroll to position [101, 0]
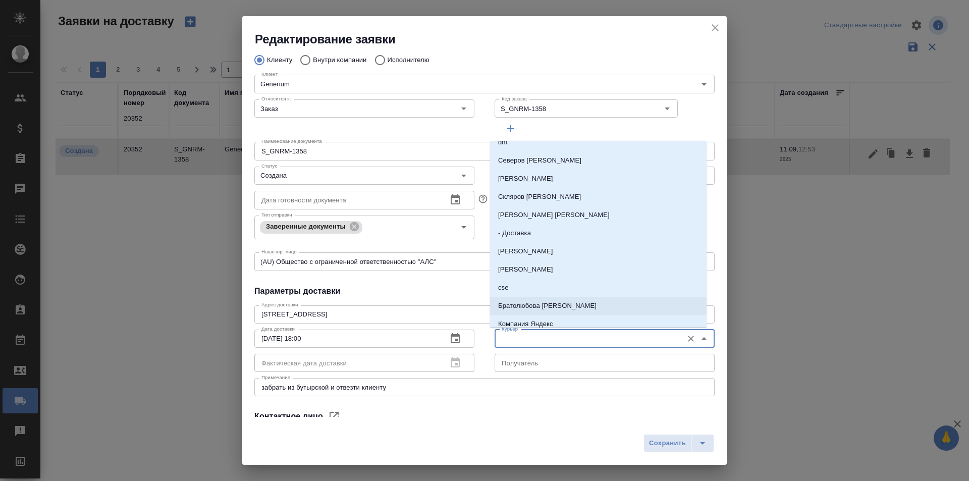
click at [543, 309] on p "[PERSON_NAME]" at bounding box center [547, 306] width 98 height 10
type input "[PERSON_NAME]"
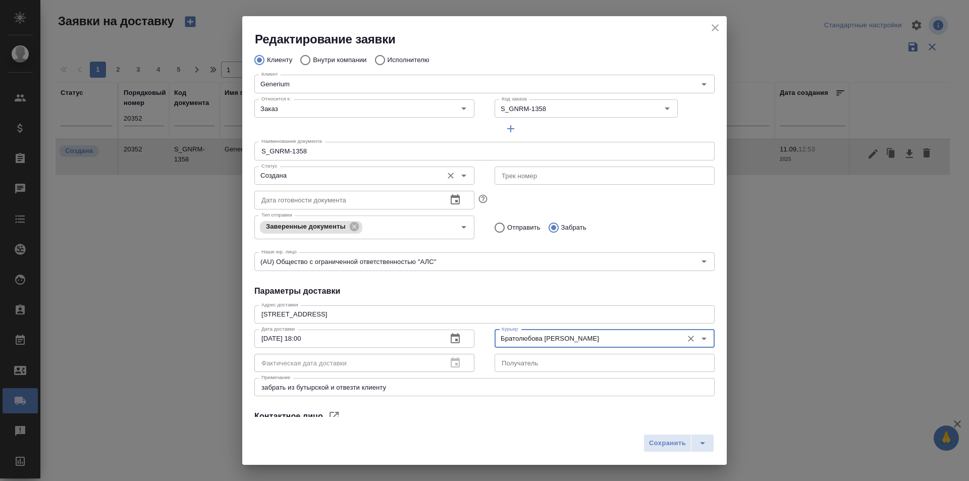
click at [322, 173] on input "Создана" at bounding box center [347, 176] width 180 height 12
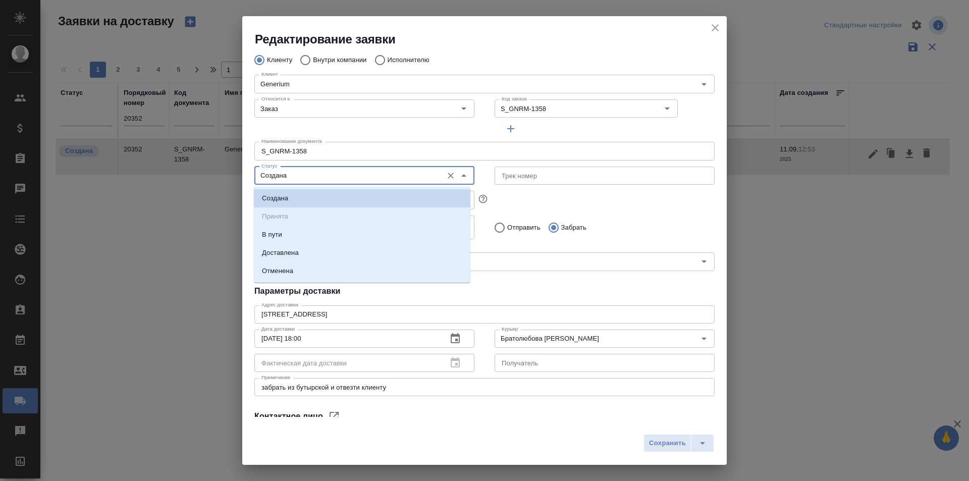
click at [297, 230] on li "В пути" at bounding box center [362, 235] width 217 height 18
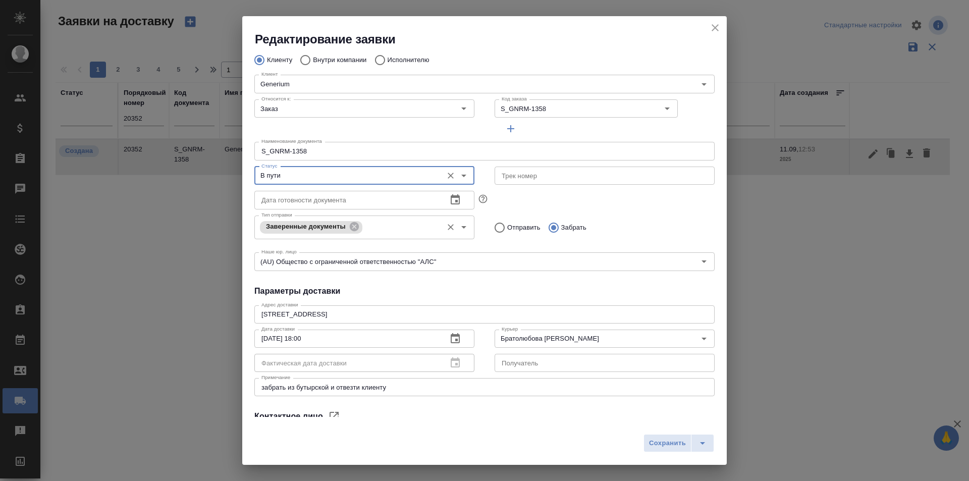
scroll to position [0, 0]
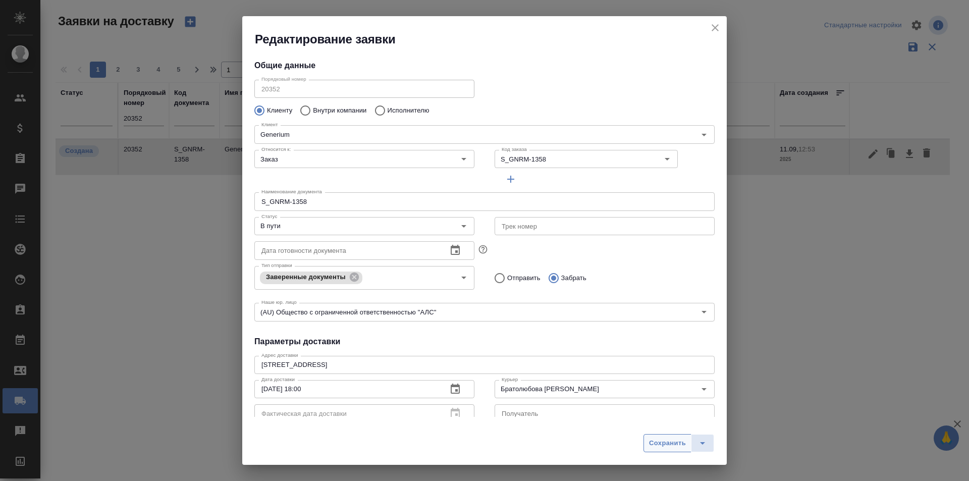
click at [670, 438] on span "Сохранить" at bounding box center [667, 444] width 37 height 12
type input "Создана"
